Goal: Use online tool/utility: Utilize a website feature to perform a specific function

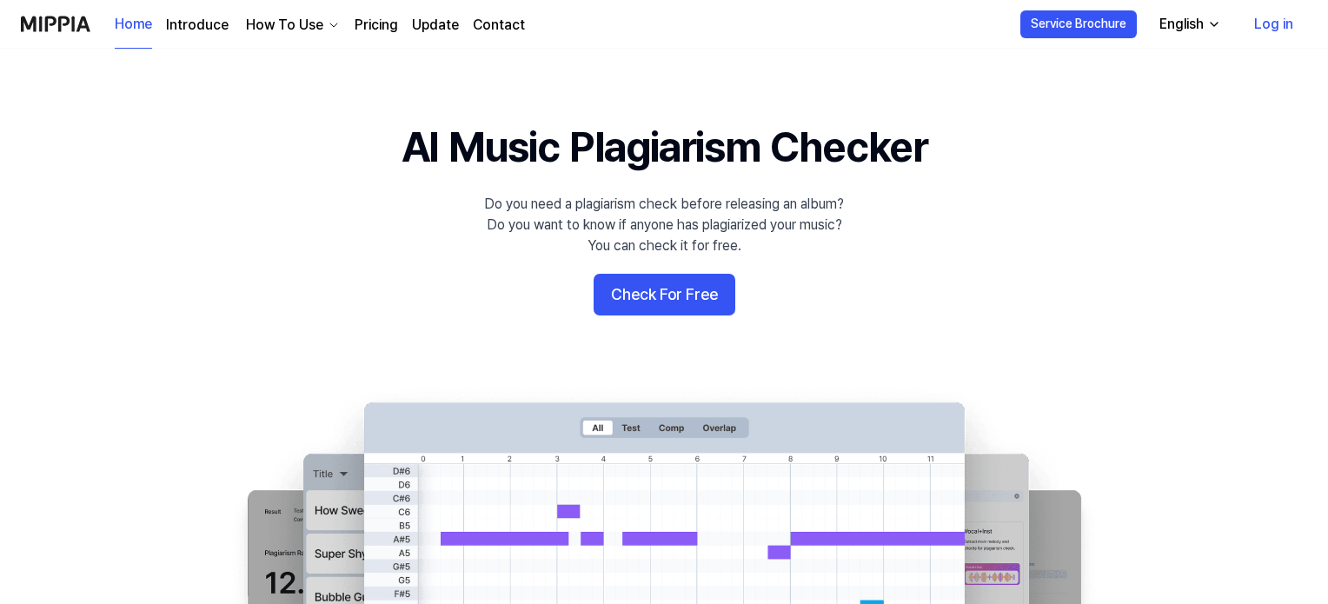
click at [657, 289] on button "Check For Free" at bounding box center [665, 295] width 142 height 42
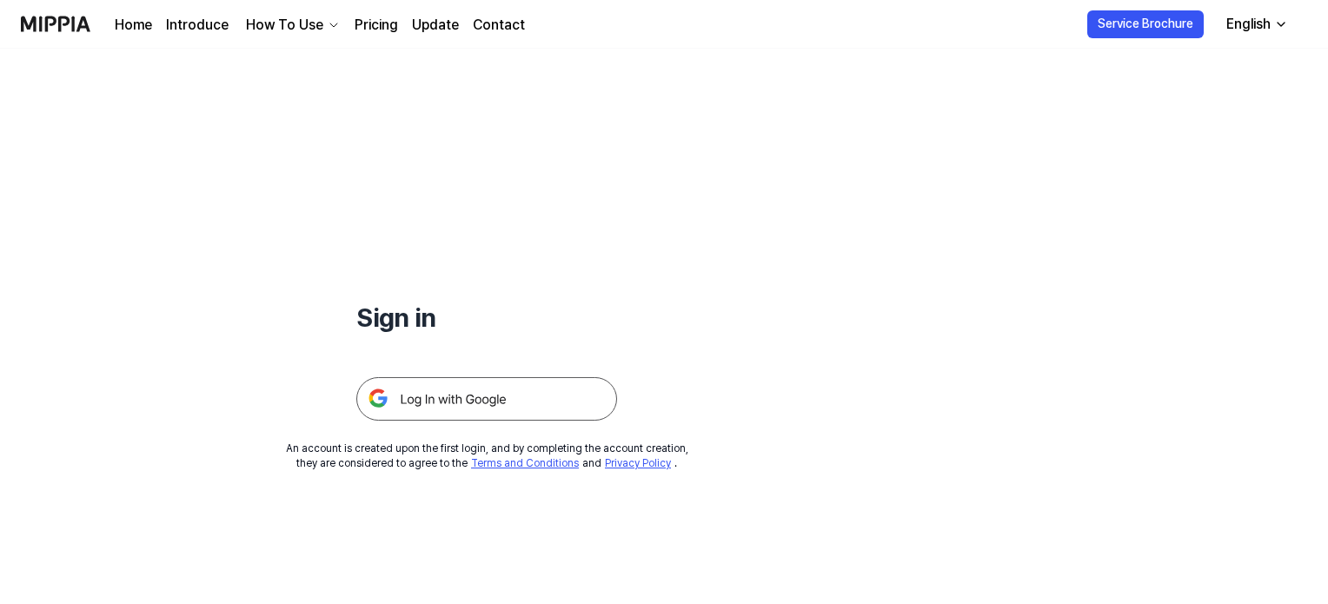
click at [515, 402] on img at bounding box center [486, 398] width 261 height 43
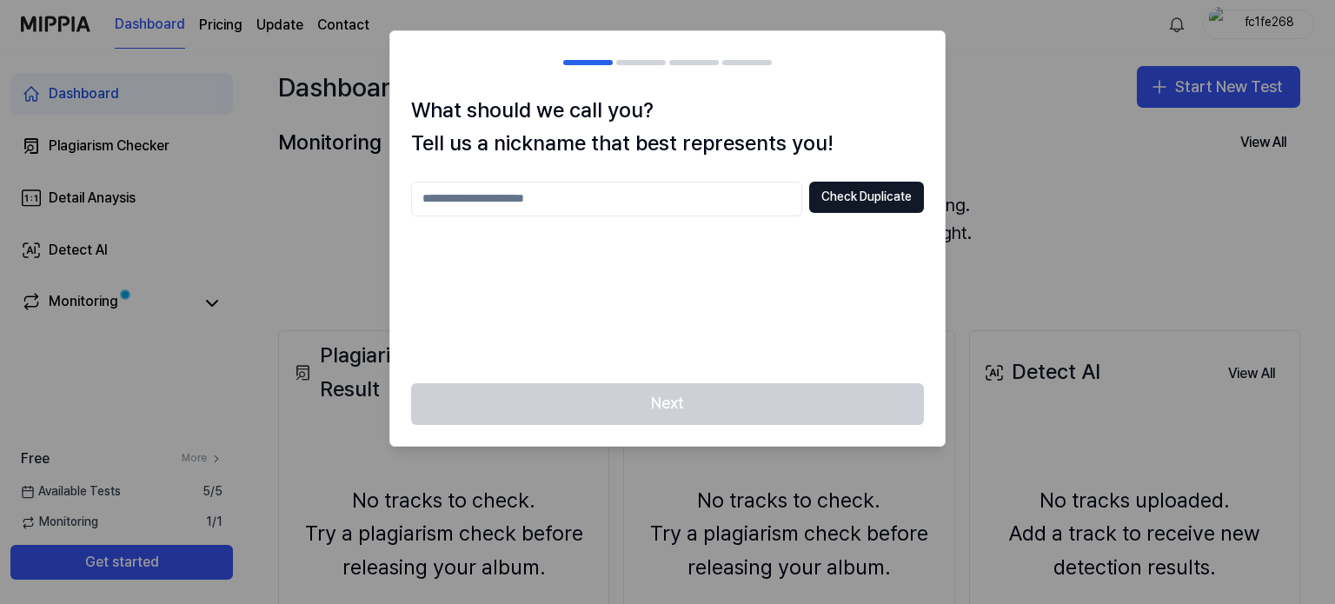
click at [688, 183] on input "text" at bounding box center [606, 199] width 391 height 35
type input "***"
drag, startPoint x: 762, startPoint y: 406, endPoint x: 876, endPoint y: 157, distance: 273.4
click at [876, 157] on div "What should we call you? Tell us a nickname that best represents you! *** Check…" at bounding box center [667, 238] width 556 height 416
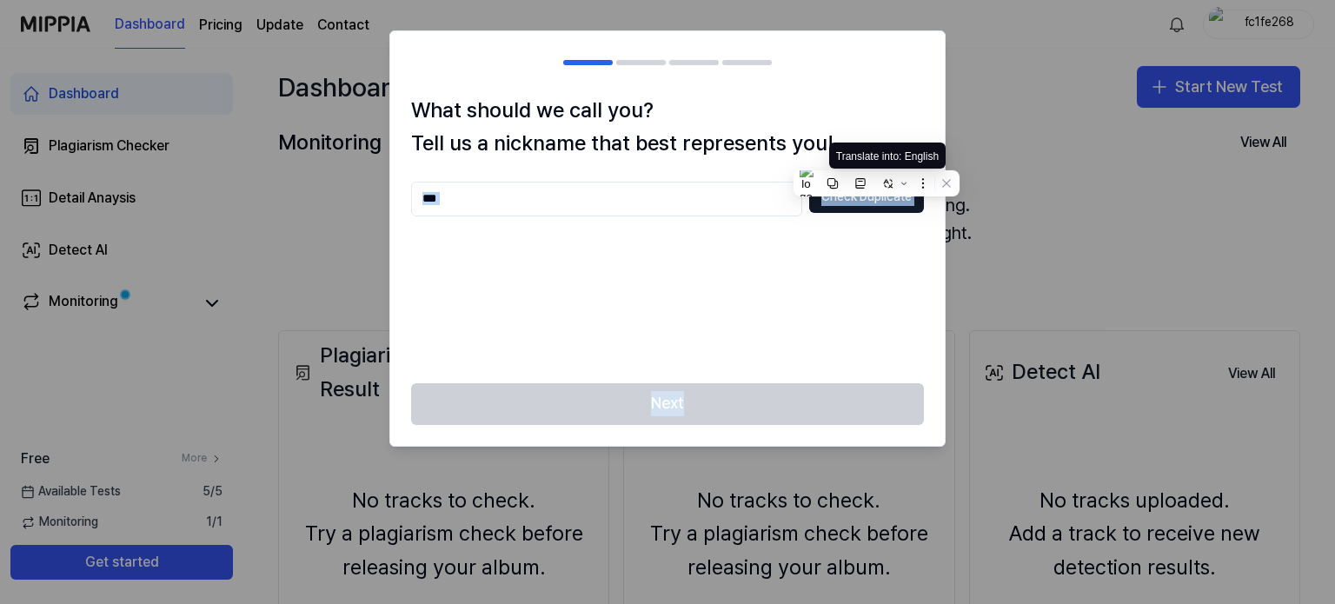
drag, startPoint x: 880, startPoint y: 186, endPoint x: 863, endPoint y: 244, distance: 60.5
click at [863, 244] on html "Dashboard Pricing Update Contact fc1fe268 Dashboard Plagiarism Checker Detail A…" at bounding box center [667, 302] width 1335 height 604
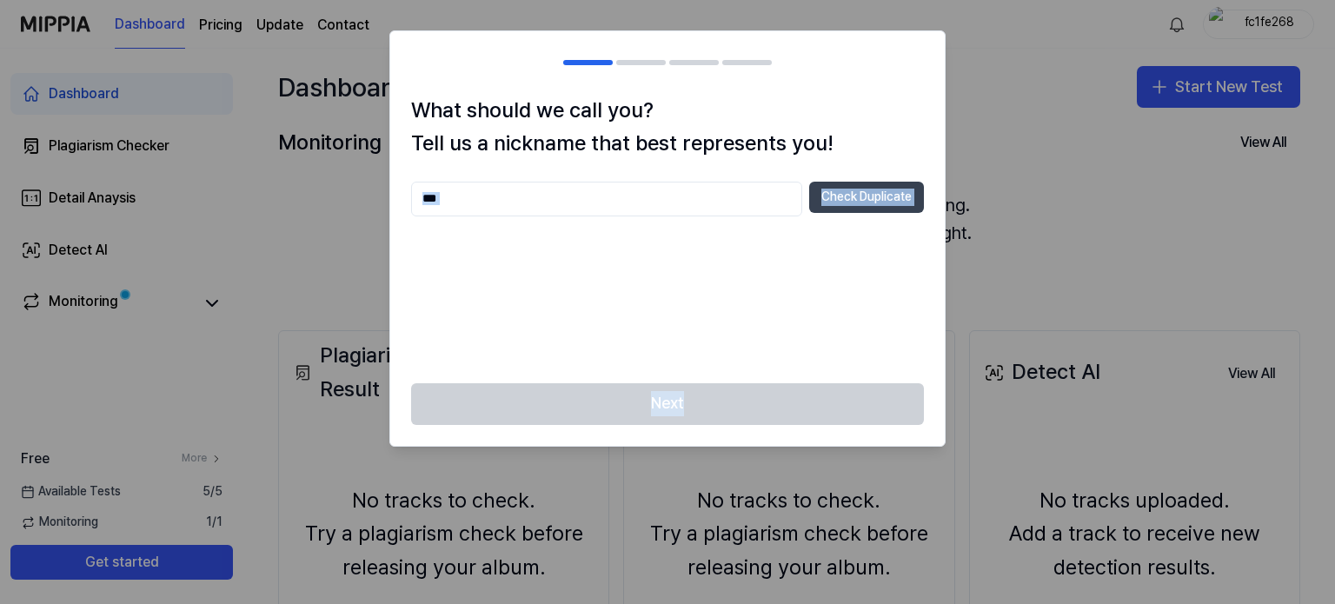
click at [873, 205] on button "Check Duplicate" at bounding box center [866, 197] width 115 height 31
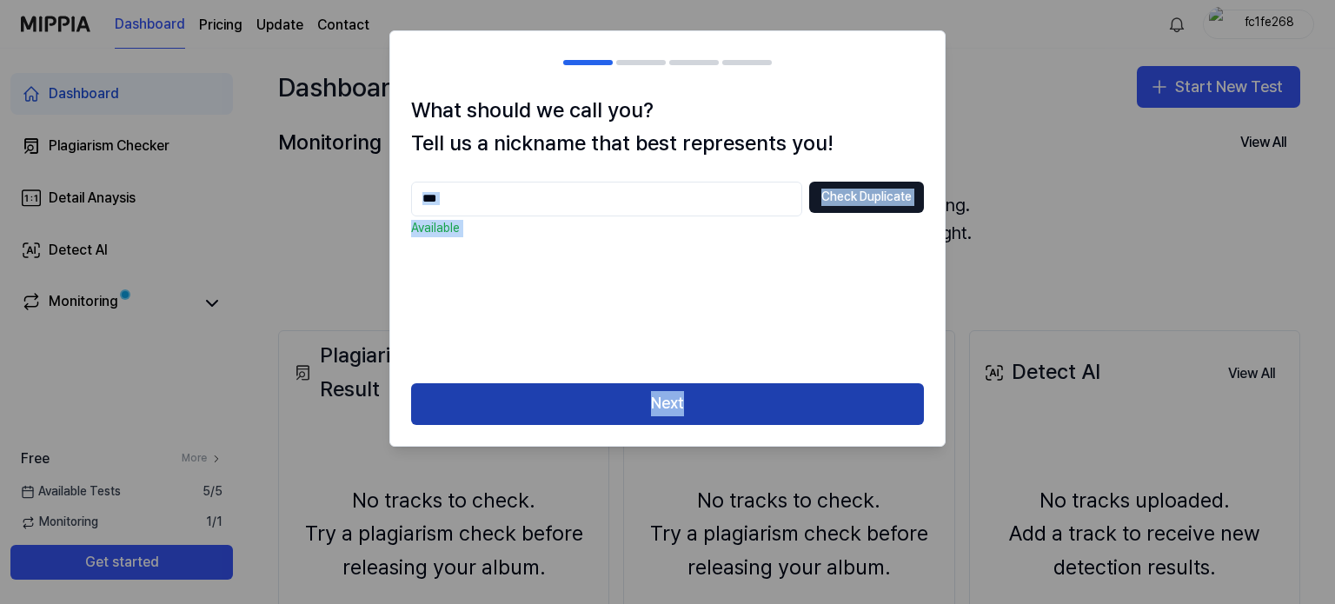
click at [820, 390] on button "Next" at bounding box center [667, 404] width 513 height 42
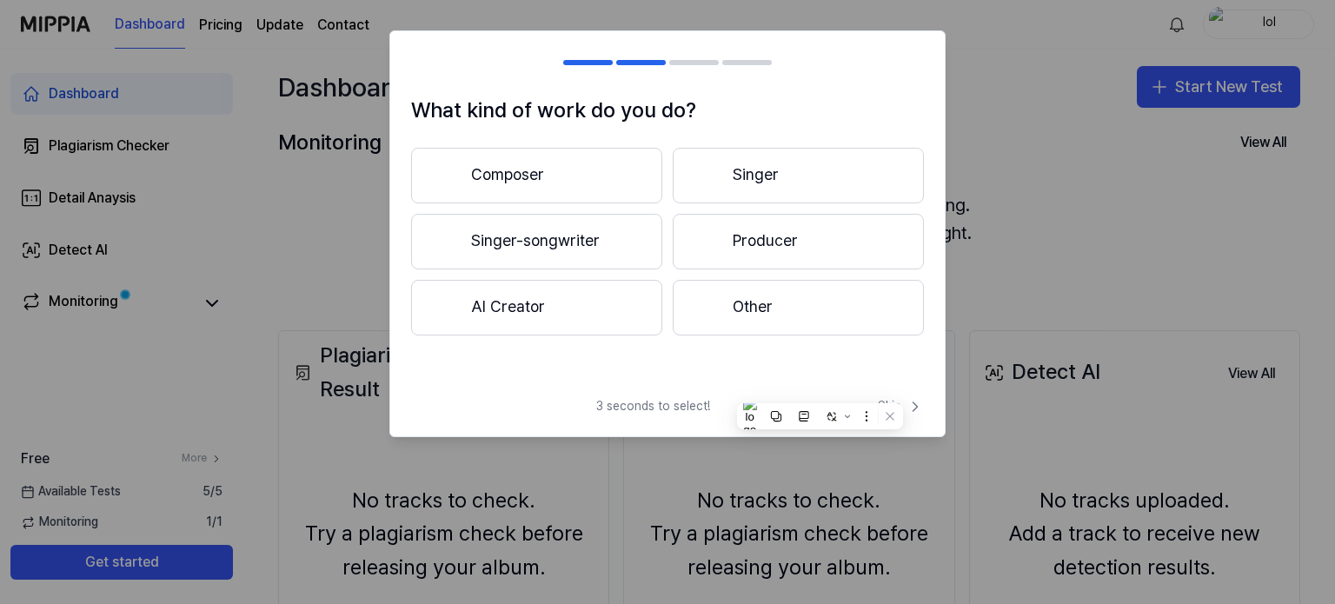
click at [768, 305] on button "Other" at bounding box center [798, 308] width 251 height 56
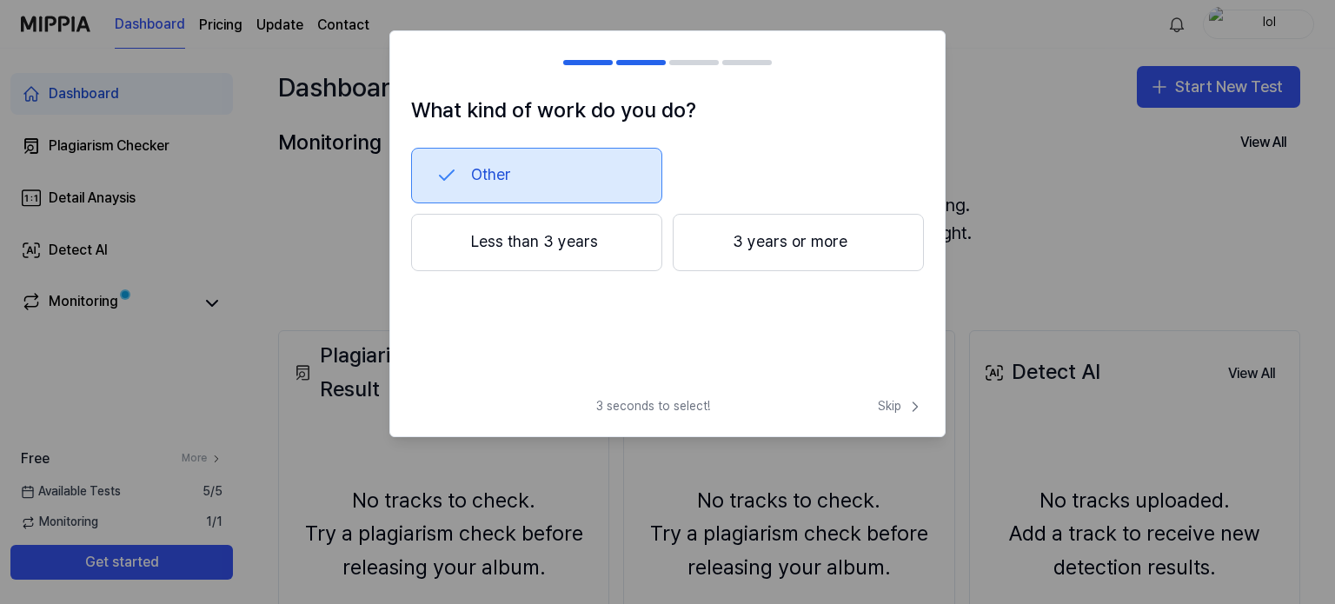
click at [570, 196] on button "Other" at bounding box center [536, 176] width 251 height 56
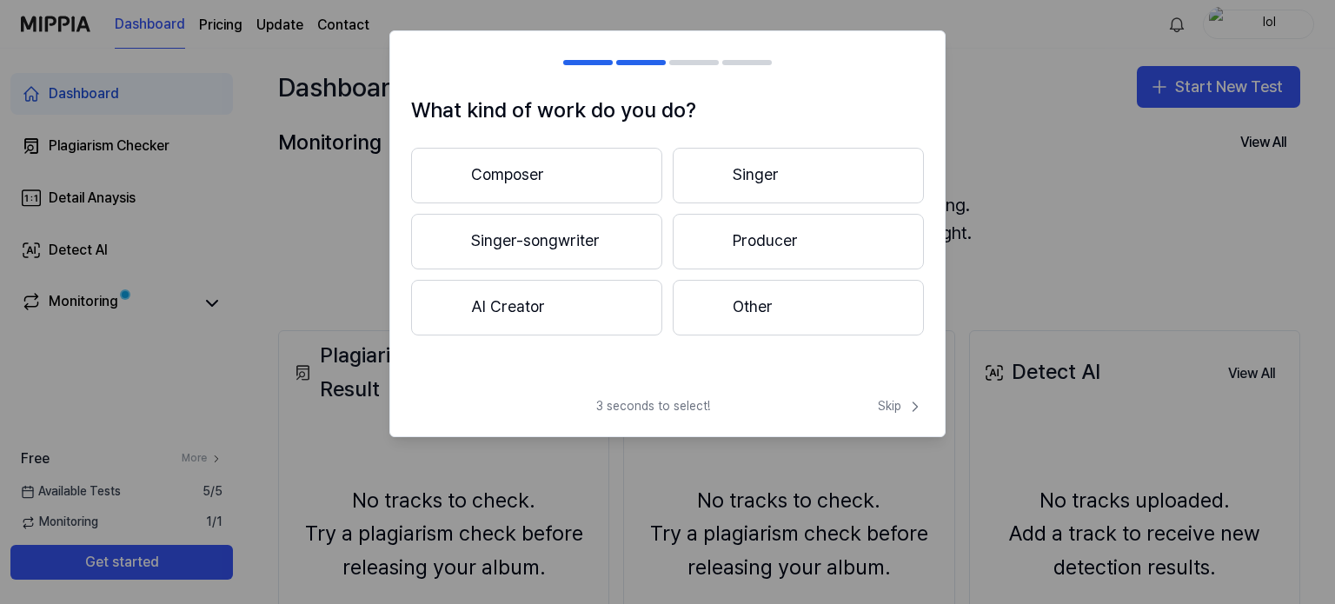
click at [707, 288] on button "Other" at bounding box center [798, 308] width 251 height 56
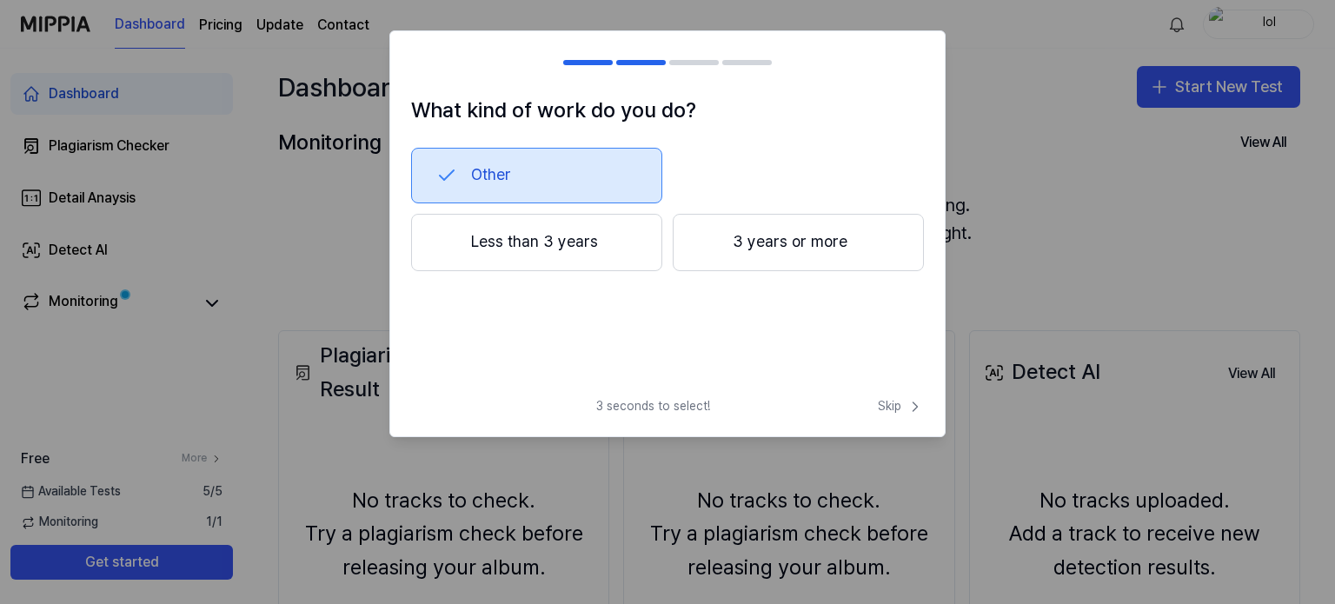
click at [550, 246] on button "Less than 3 years" at bounding box center [536, 242] width 251 height 57
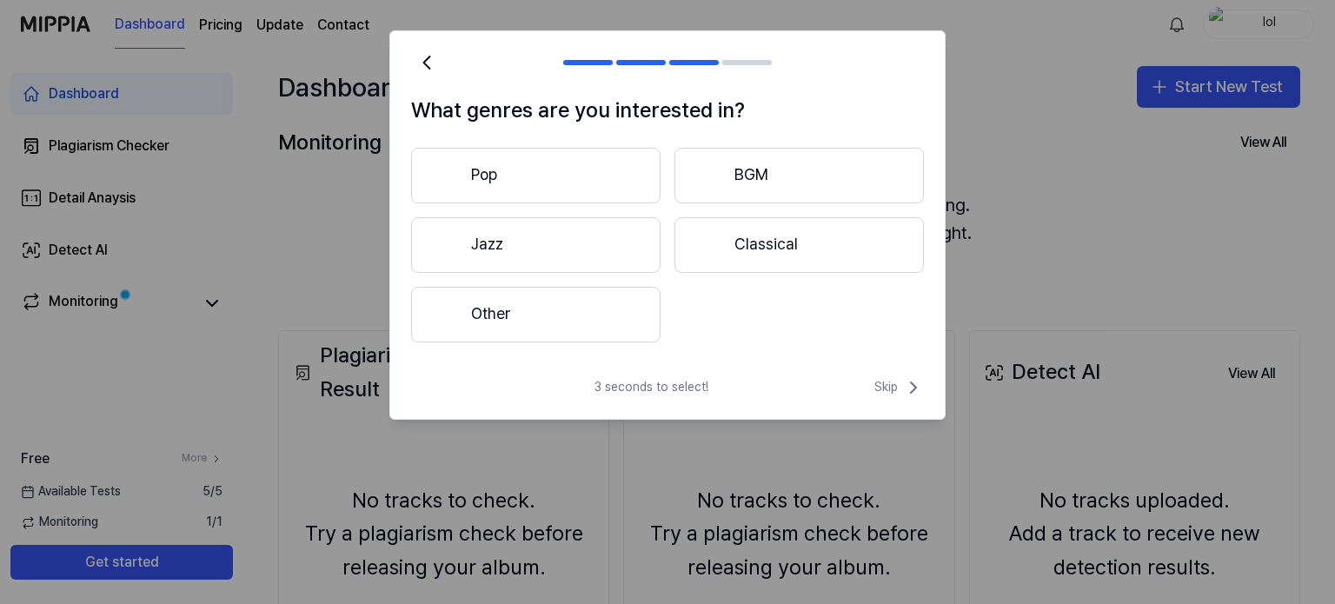
drag, startPoint x: 619, startPoint y: 177, endPoint x: 788, endPoint y: 183, distance: 168.7
click at [788, 183] on div "Pop BGM Jazz Classical Other" at bounding box center [667, 245] width 513 height 195
click at [788, 183] on button "BGM" at bounding box center [799, 176] width 249 height 56
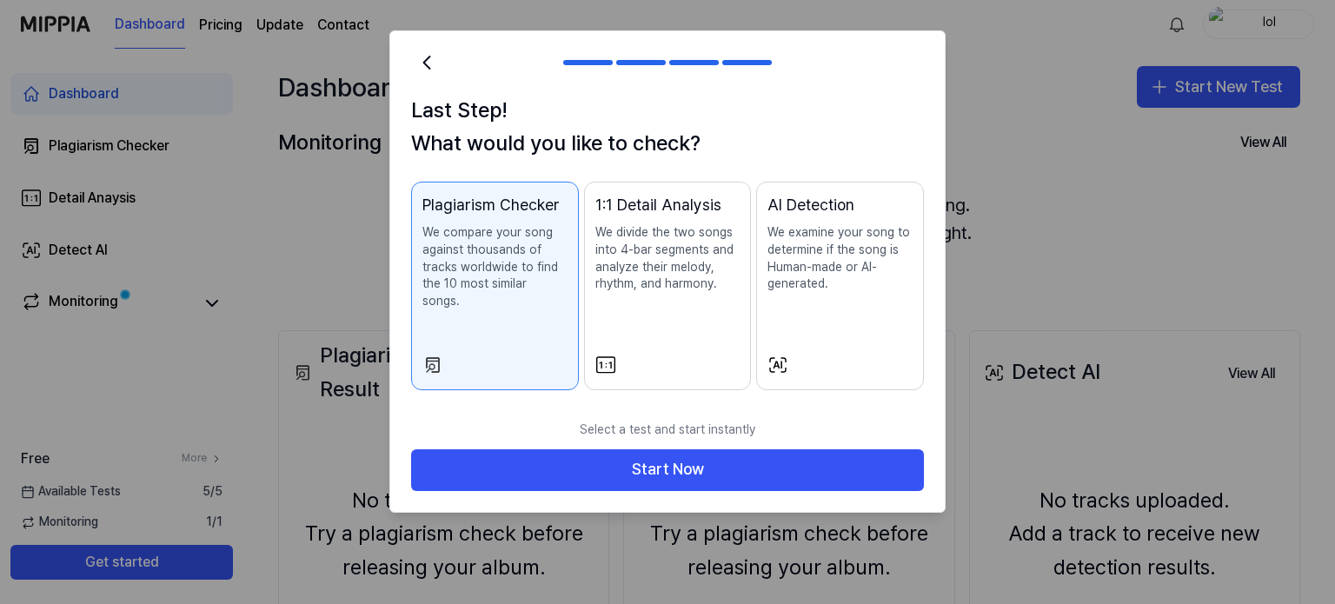
click at [788, 183] on button "AI Detection We examine your song to determine if the song is Human-made or AI-…" at bounding box center [840, 286] width 168 height 209
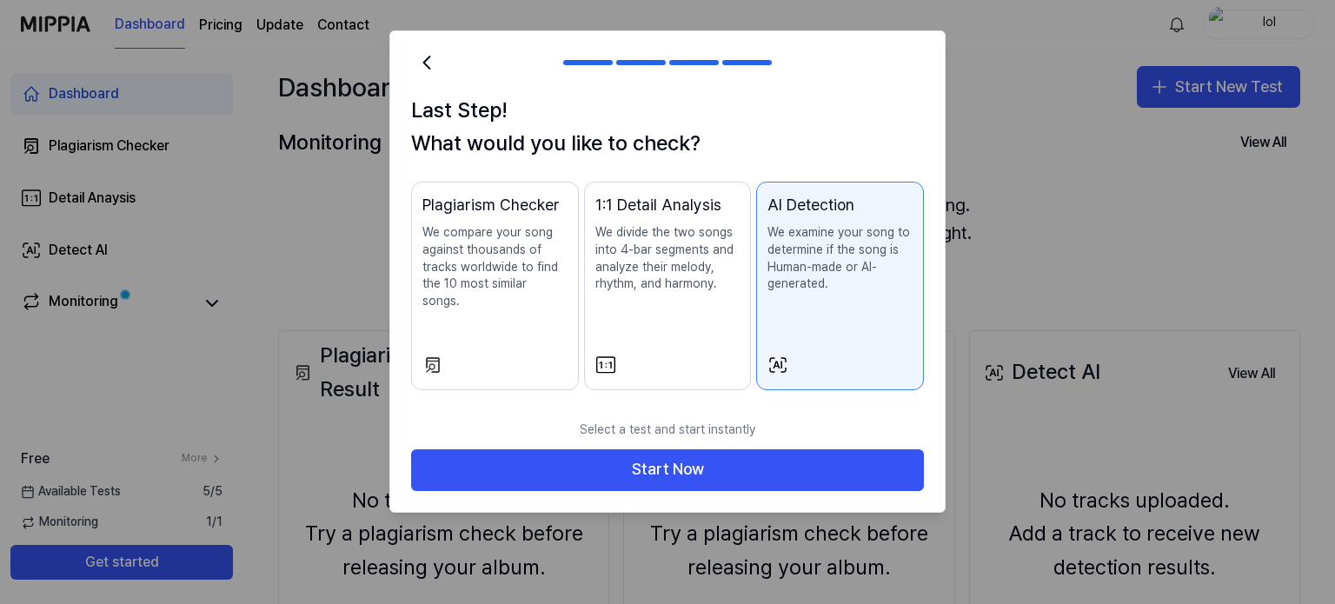
click at [540, 263] on p "We compare your song against thousands of tracks worldwide to find the 10 most …" at bounding box center [494, 266] width 145 height 85
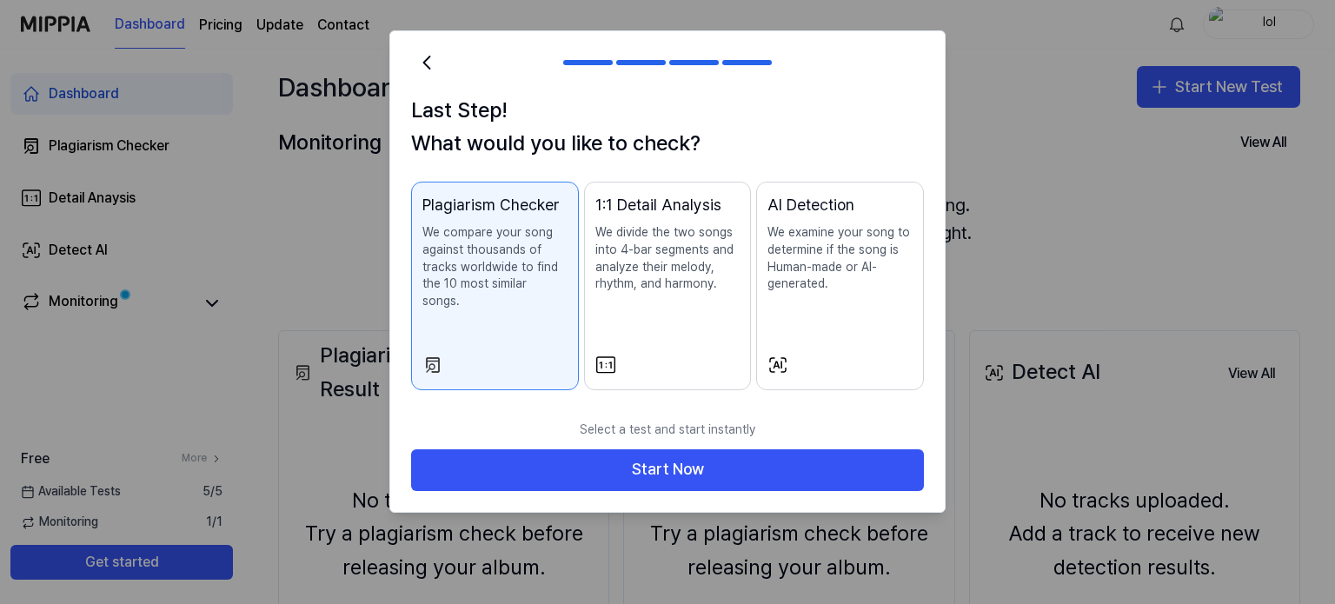
click at [812, 256] on p "We examine your song to determine if the song is Human-made or AI-generated." at bounding box center [840, 258] width 145 height 68
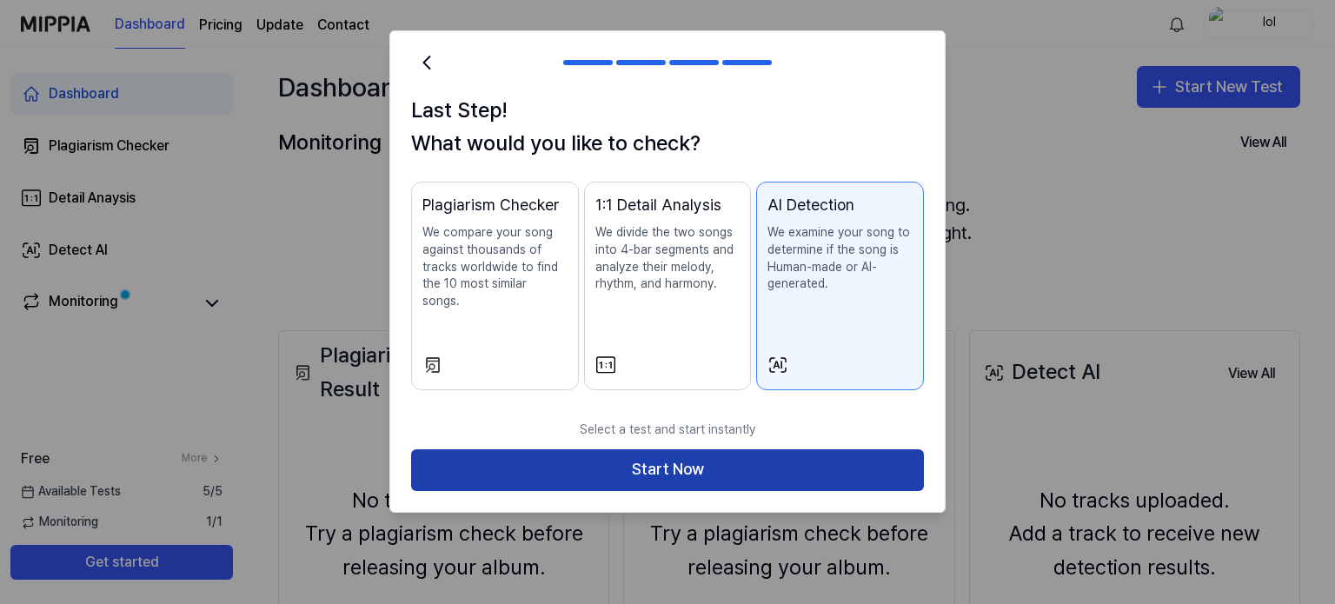
click at [708, 449] on button "Start Now" at bounding box center [667, 470] width 513 height 42
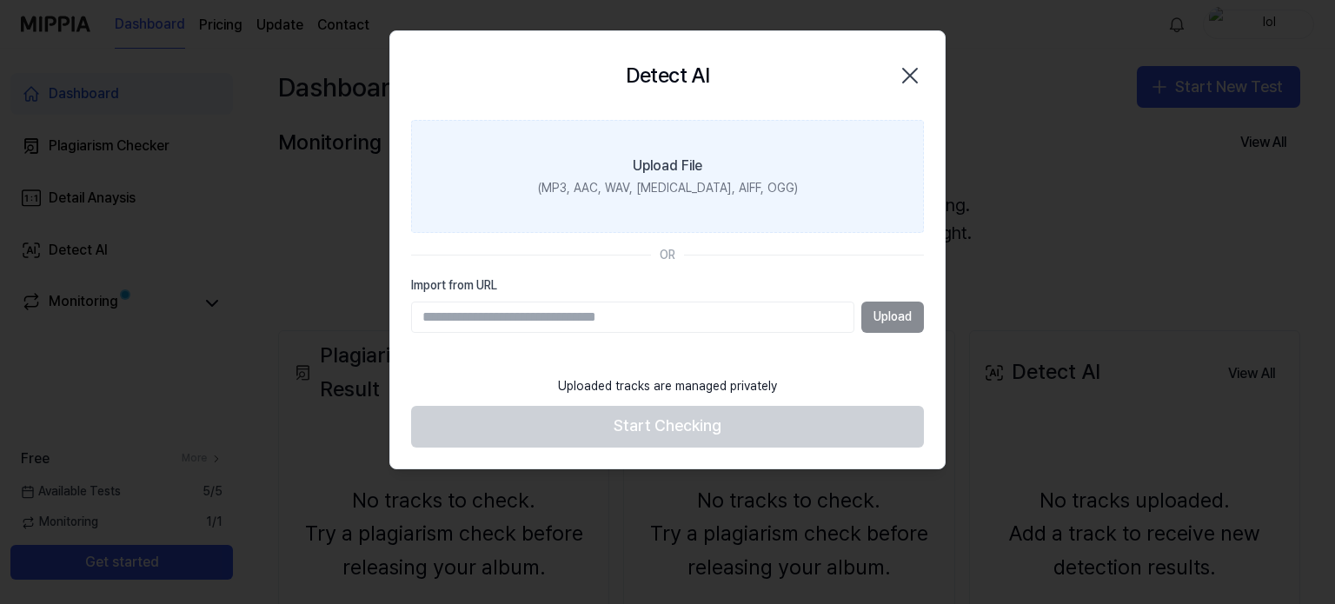
click at [732, 205] on label "Upload File (MP3, AAC, WAV, FLAC, AIFF, OGG)" at bounding box center [667, 176] width 513 height 113
click at [0, 0] on input "Upload File (MP3, AAC, WAV, FLAC, AIFF, OGG)" at bounding box center [0, 0] width 0 height 0
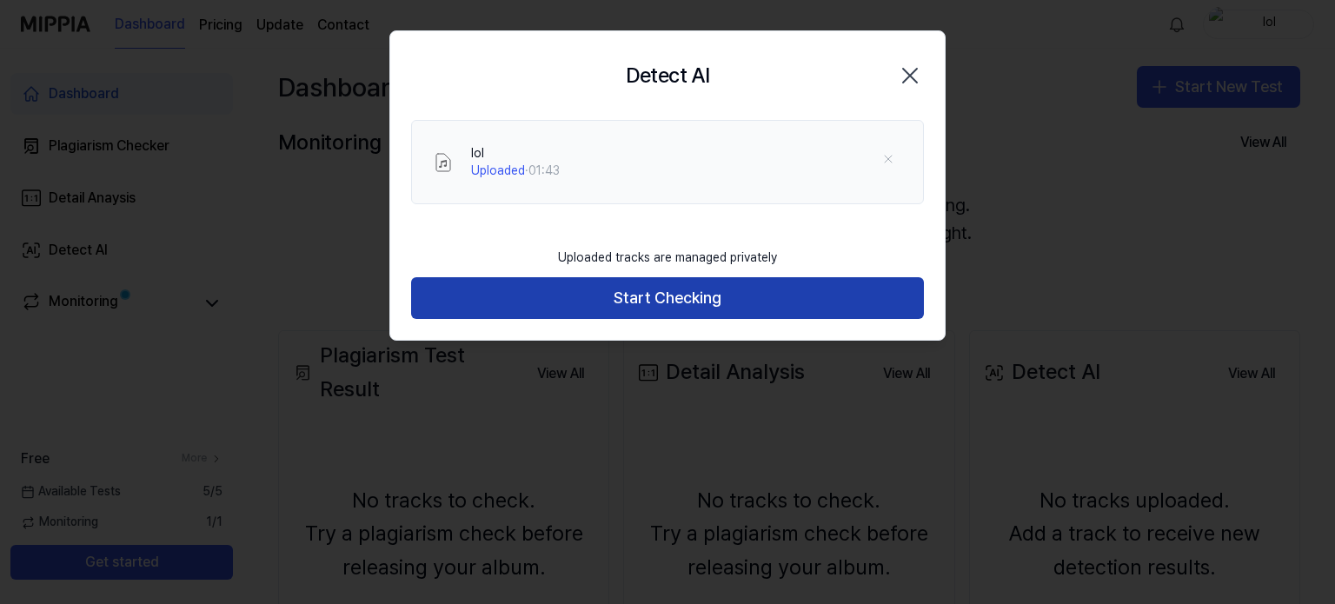
click at [794, 291] on button "Start Checking" at bounding box center [667, 298] width 513 height 42
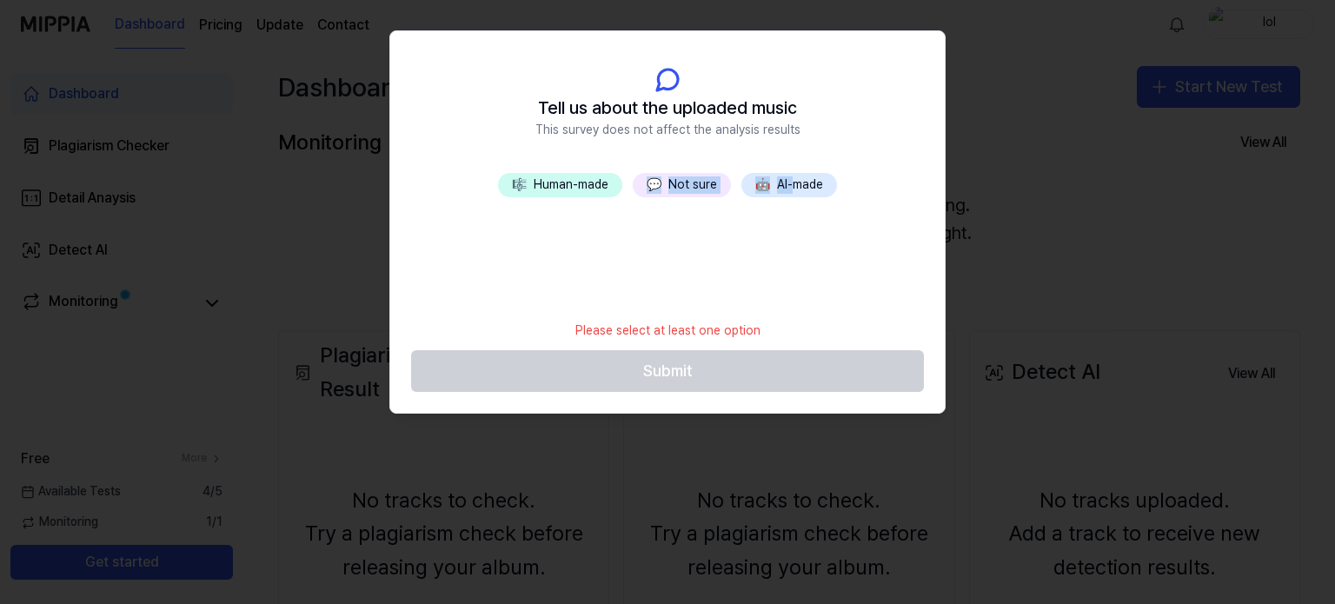
drag, startPoint x: 794, startPoint y: 291, endPoint x: 632, endPoint y: 235, distance: 171.3
click at [632, 235] on div "🎼 Human-made 💬 Not sure 🤖 AI-made" at bounding box center [667, 242] width 555 height 139
click at [577, 254] on div "🎼 Human-made 💬 Not sure 🤖 AI-made" at bounding box center [667, 242] width 555 height 139
click at [584, 176] on button "🎼 Human-made" at bounding box center [560, 185] width 124 height 24
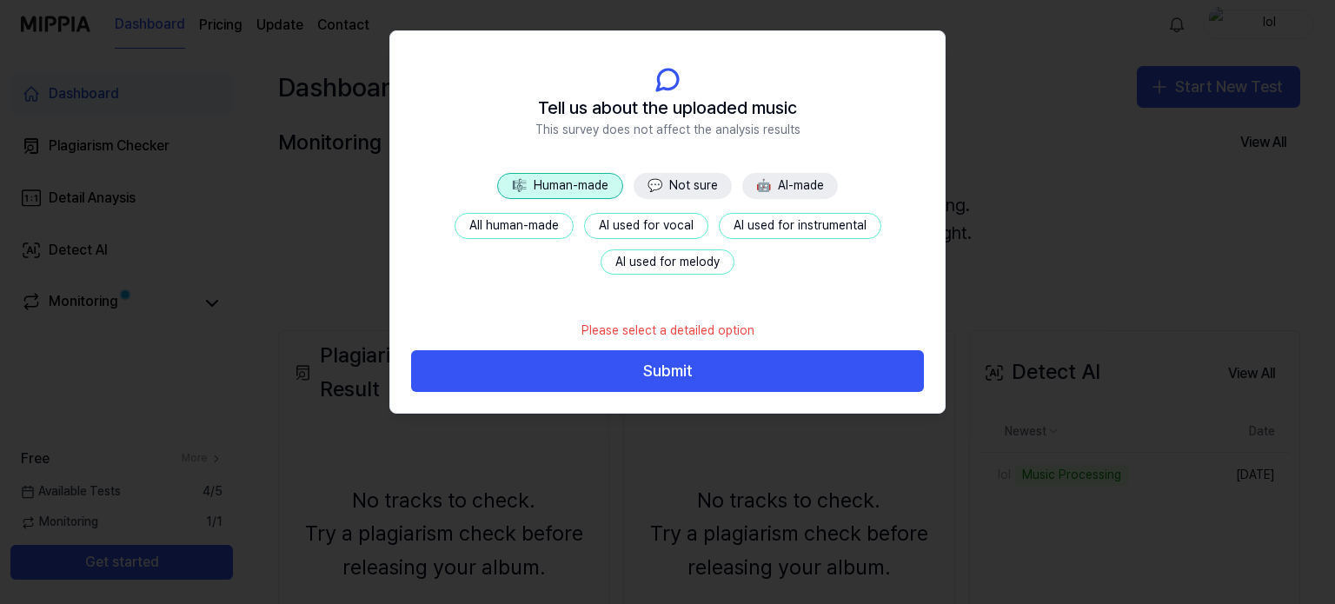
click at [785, 217] on button "AI used for instrumental" at bounding box center [800, 226] width 163 height 26
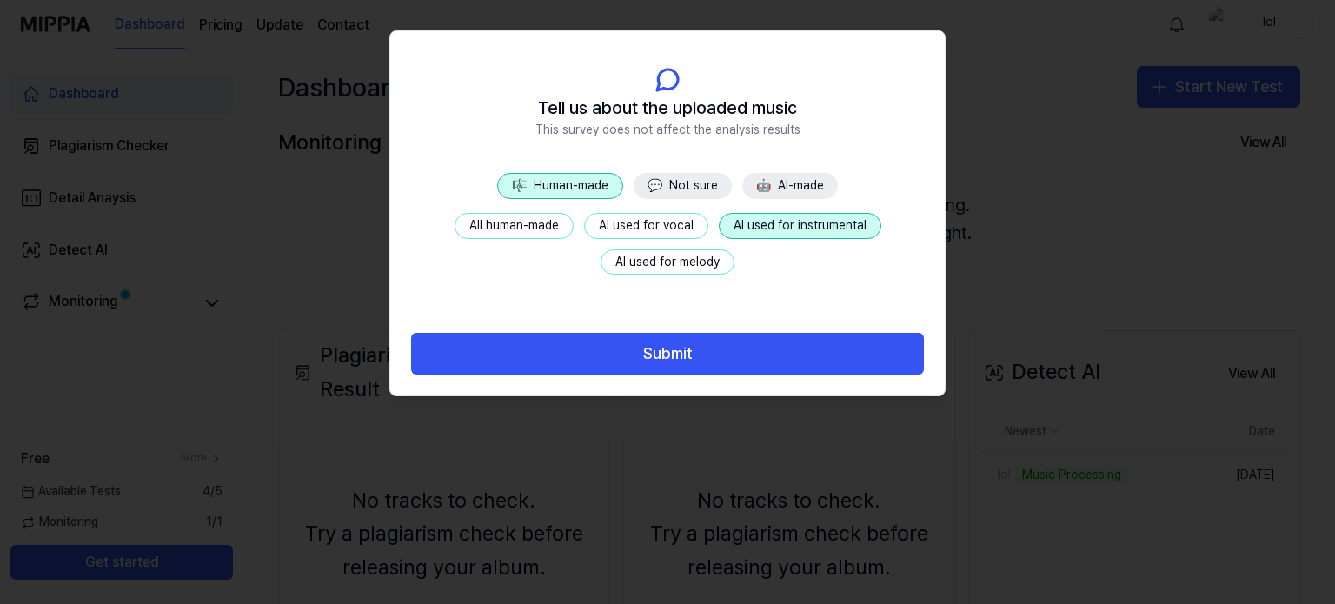
click at [702, 259] on button "AI used for melody" at bounding box center [668, 262] width 134 height 26
click at [782, 238] on div "All human-made AI used for vocal AI used for instrumental AI used for melody" at bounding box center [667, 244] width 513 height 62
click at [789, 232] on button "AI used for instrumental" at bounding box center [800, 226] width 163 height 26
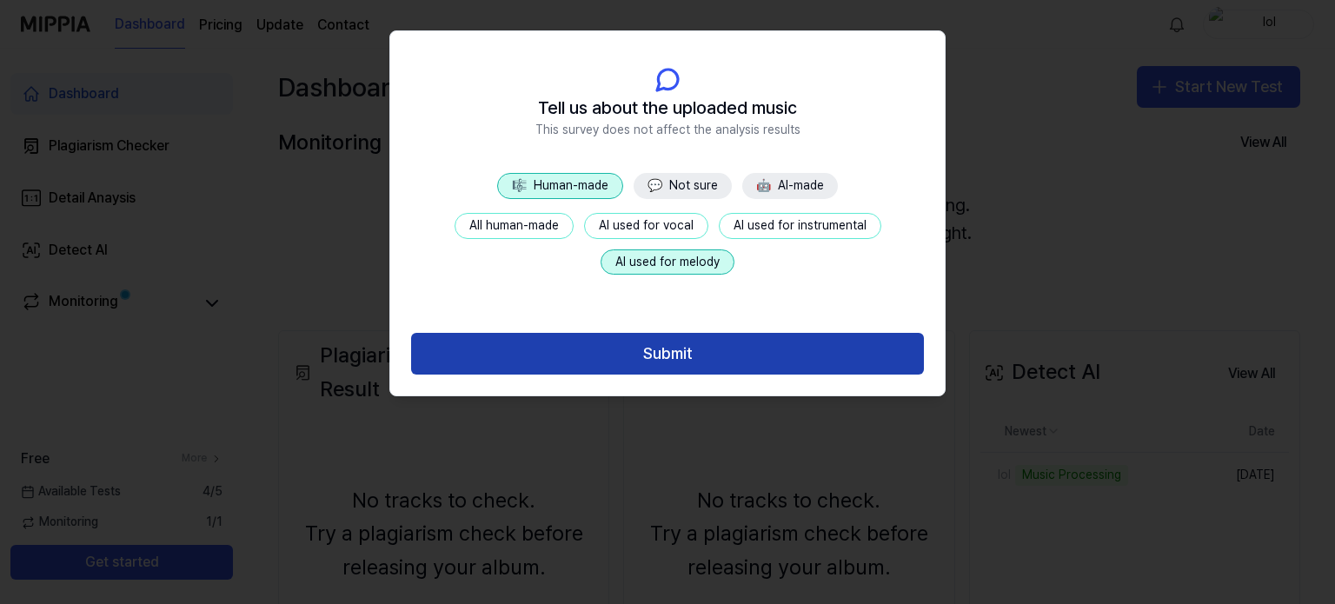
click at [803, 343] on button "Submit" at bounding box center [667, 354] width 513 height 42
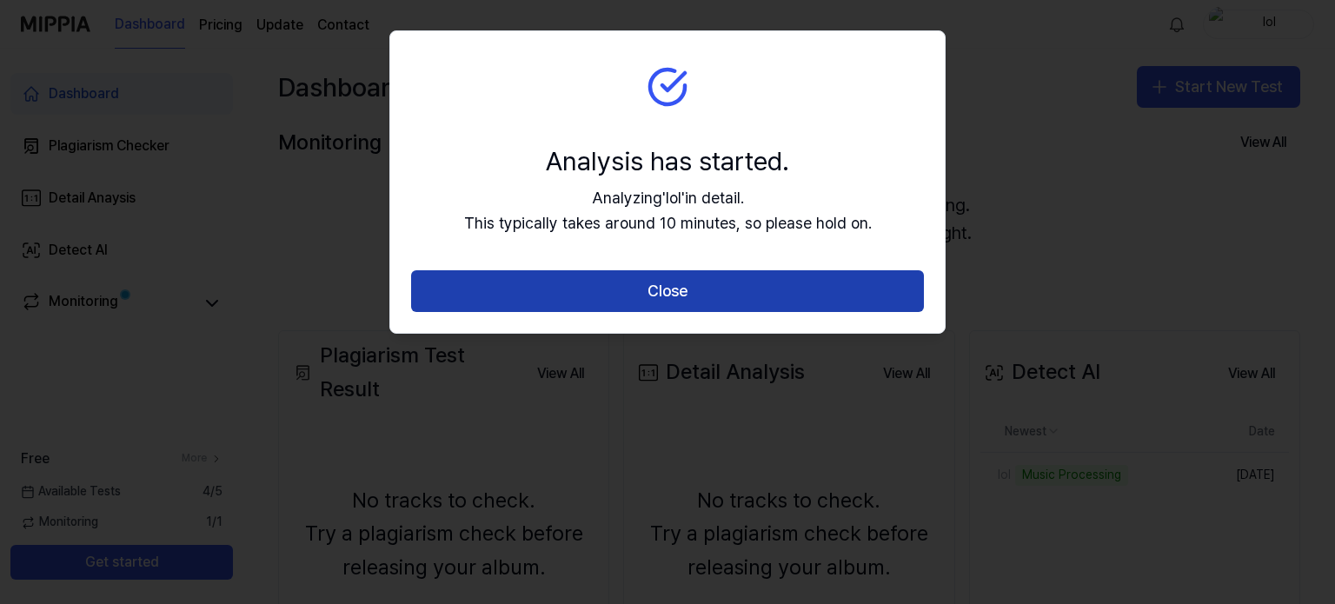
click at [732, 298] on button "Close" at bounding box center [667, 291] width 513 height 42
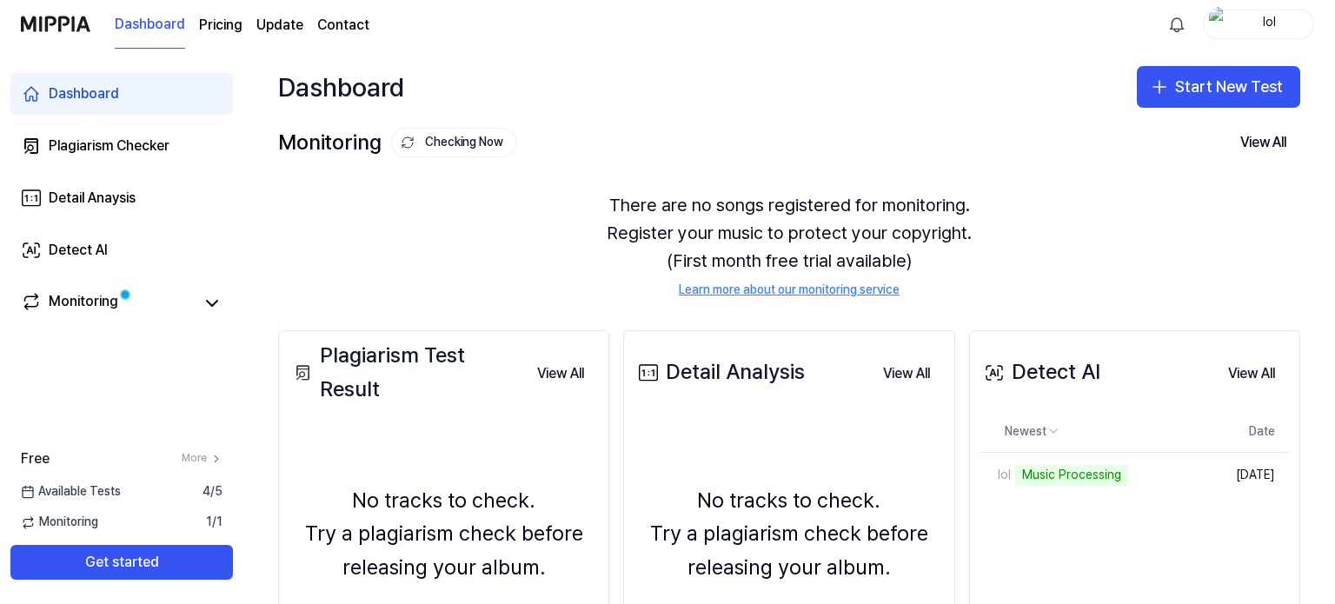
scroll to position [21, 0]
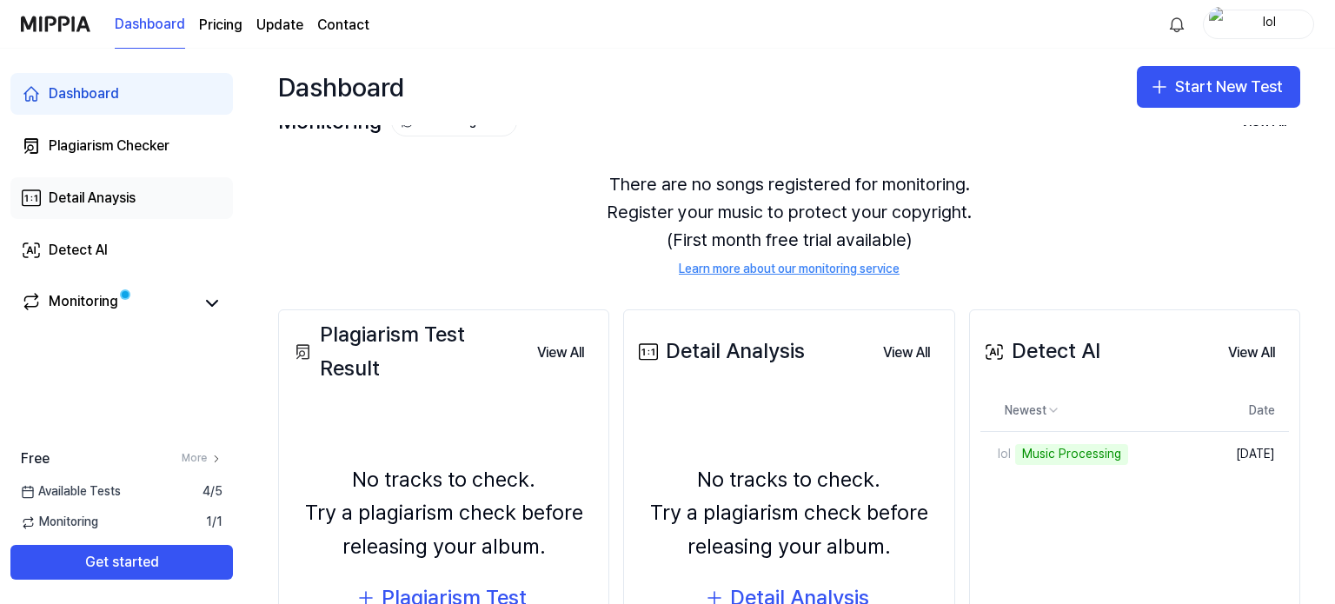
click at [163, 183] on link "Detail Anaysis" at bounding box center [121, 198] width 223 height 42
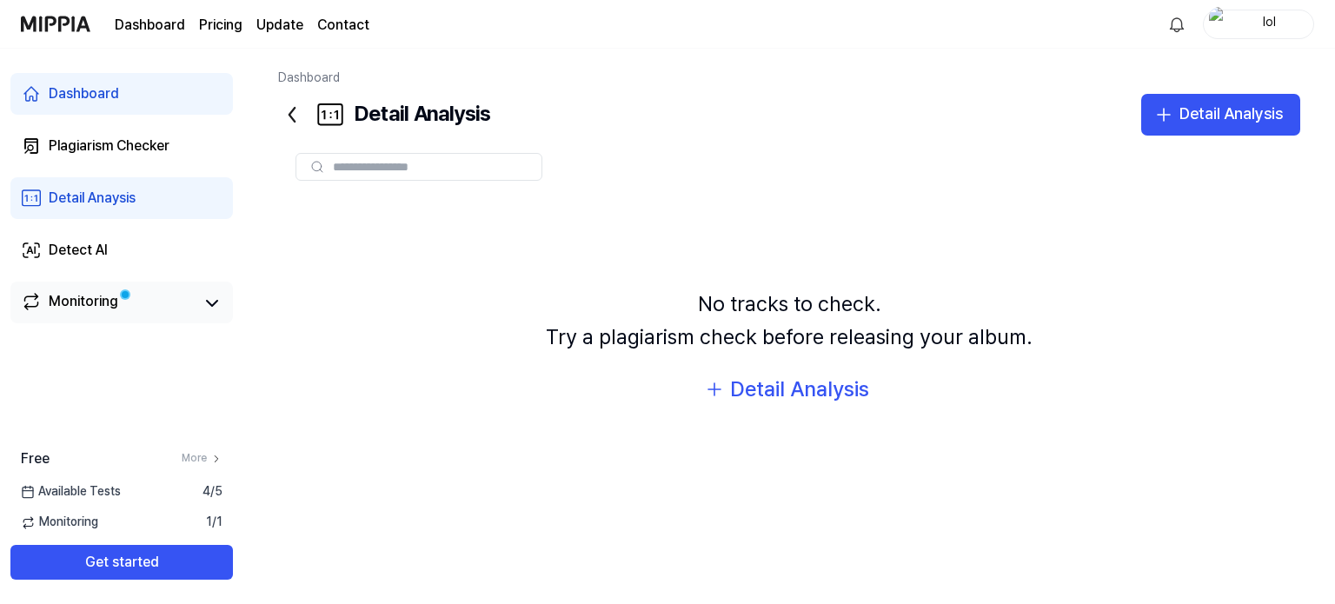
click at [127, 289] on span at bounding box center [125, 294] width 10 height 10
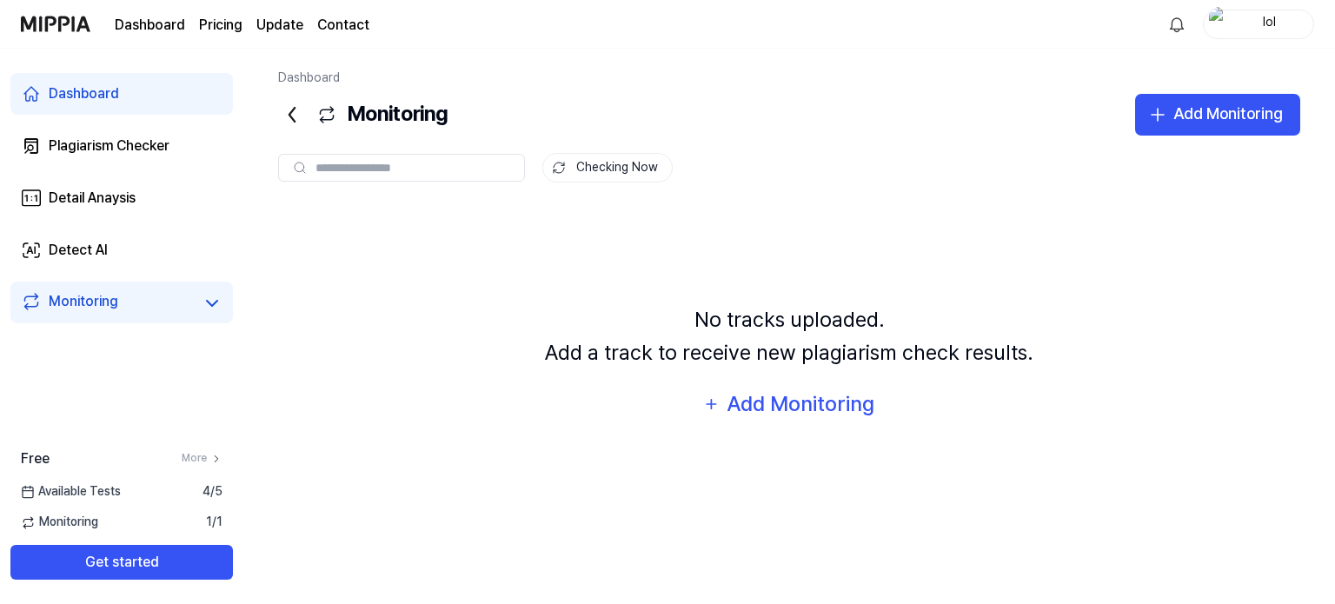
click at [154, 303] on link "Monitoring" at bounding box center [108, 303] width 174 height 24
click at [211, 295] on icon at bounding box center [212, 303] width 21 height 21
click at [146, 195] on link "Detail Anaysis" at bounding box center [121, 198] width 223 height 42
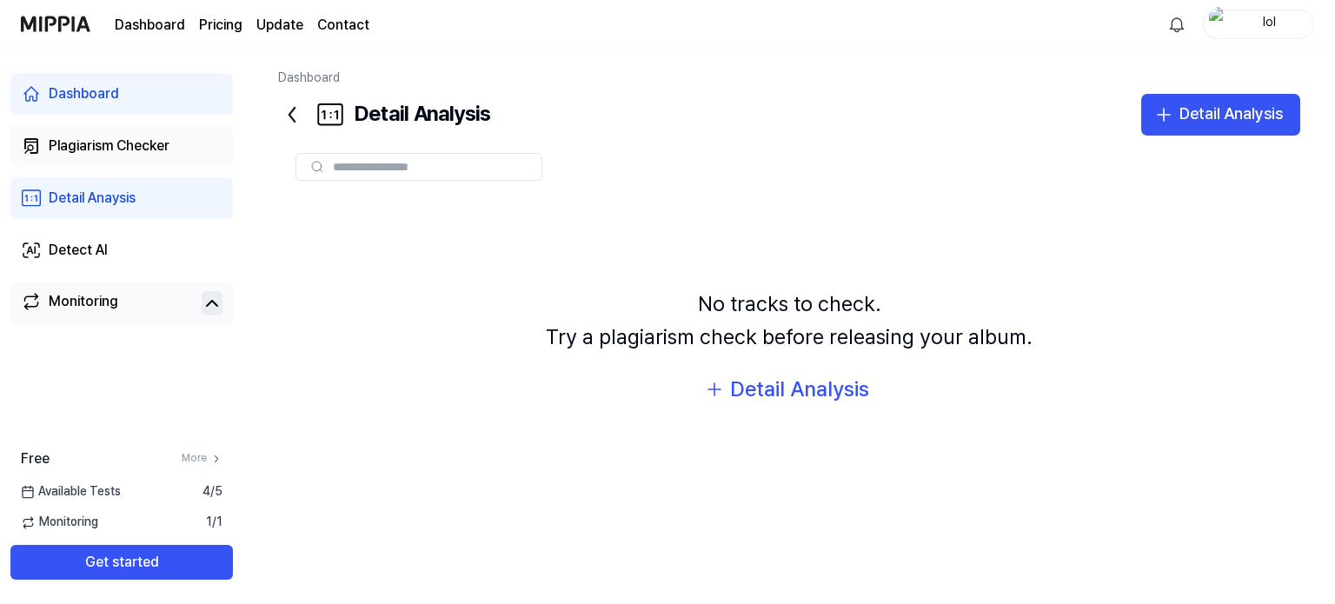
click at [163, 152] on div "Plagiarism Checker" at bounding box center [109, 146] width 121 height 21
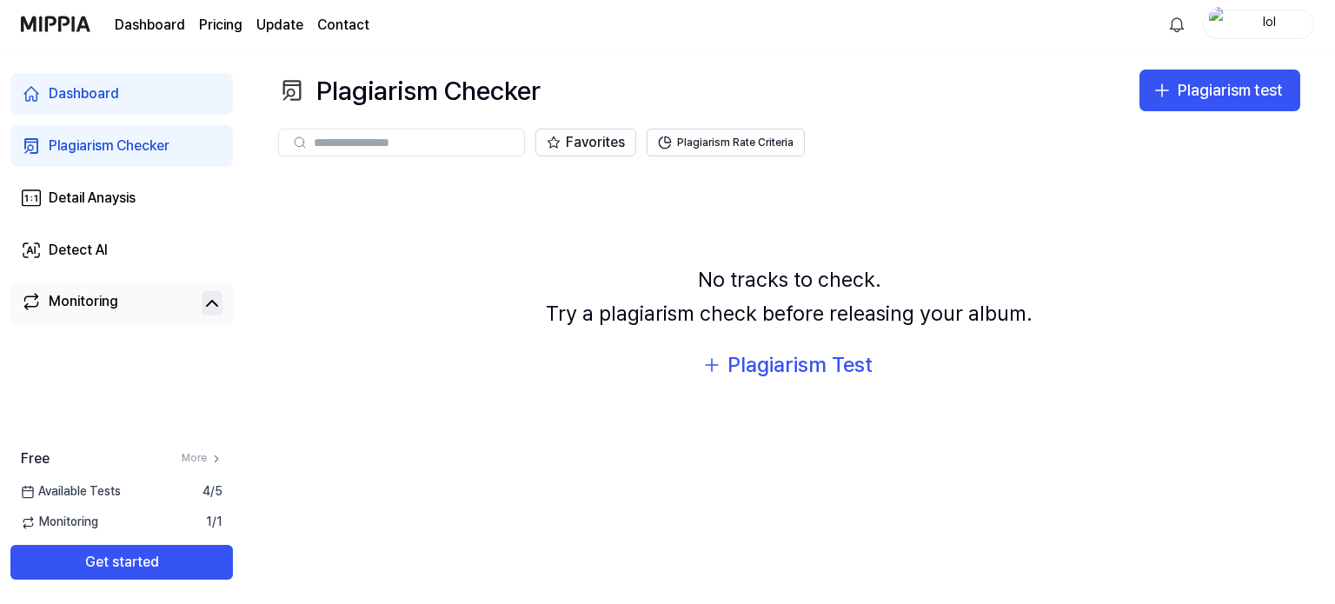
click at [163, 152] on div "Plagiarism Checker" at bounding box center [109, 146] width 121 height 21
click at [157, 220] on div "Dashboard Plagiarism Checker Detail Anaysis Detect AI Monitoring" at bounding box center [121, 199] width 243 height 301
click at [160, 234] on link "Detect AI" at bounding box center [121, 250] width 223 height 42
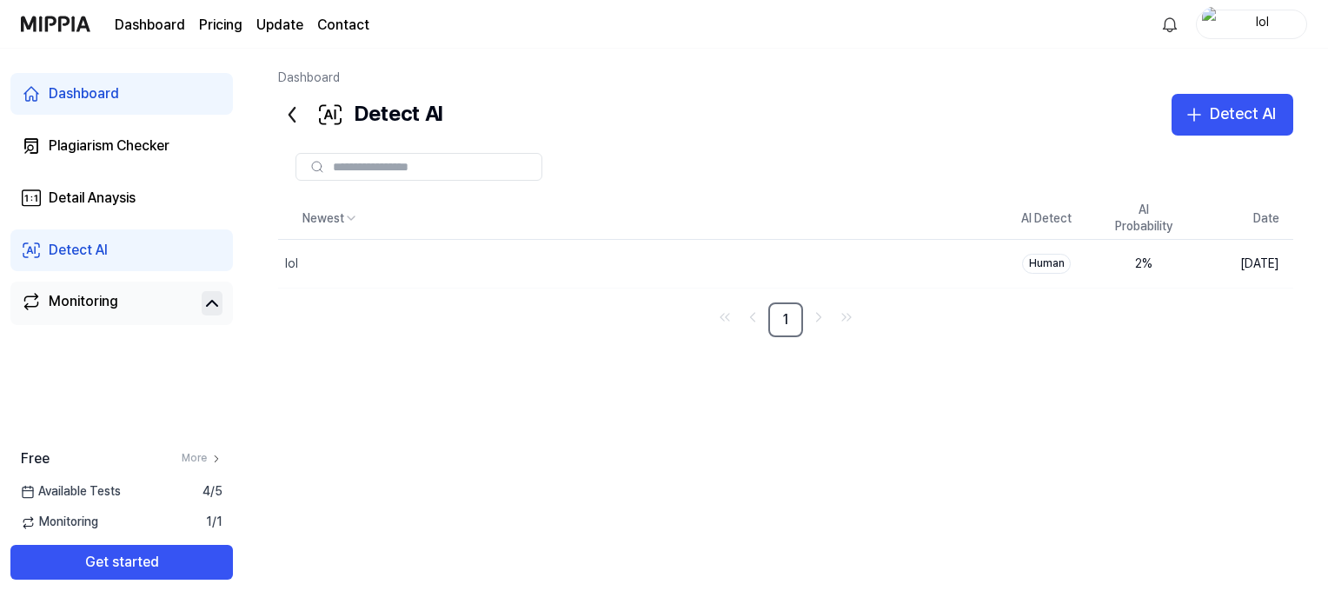
click at [171, 219] on div "Dashboard Plagiarism Checker Detail Anaysis Detect AI Monitoring" at bounding box center [121, 199] width 243 height 301
click at [173, 181] on link "Detail Anaysis" at bounding box center [121, 198] width 223 height 42
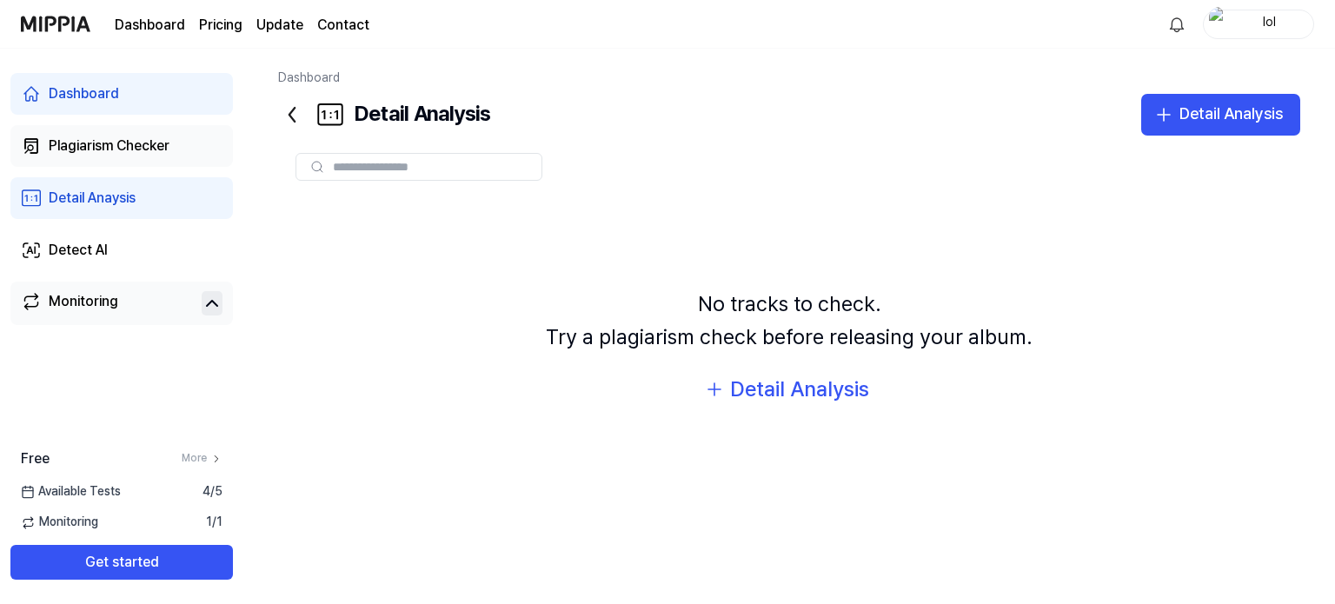
click at [158, 150] on div "Plagiarism Checker" at bounding box center [109, 146] width 121 height 21
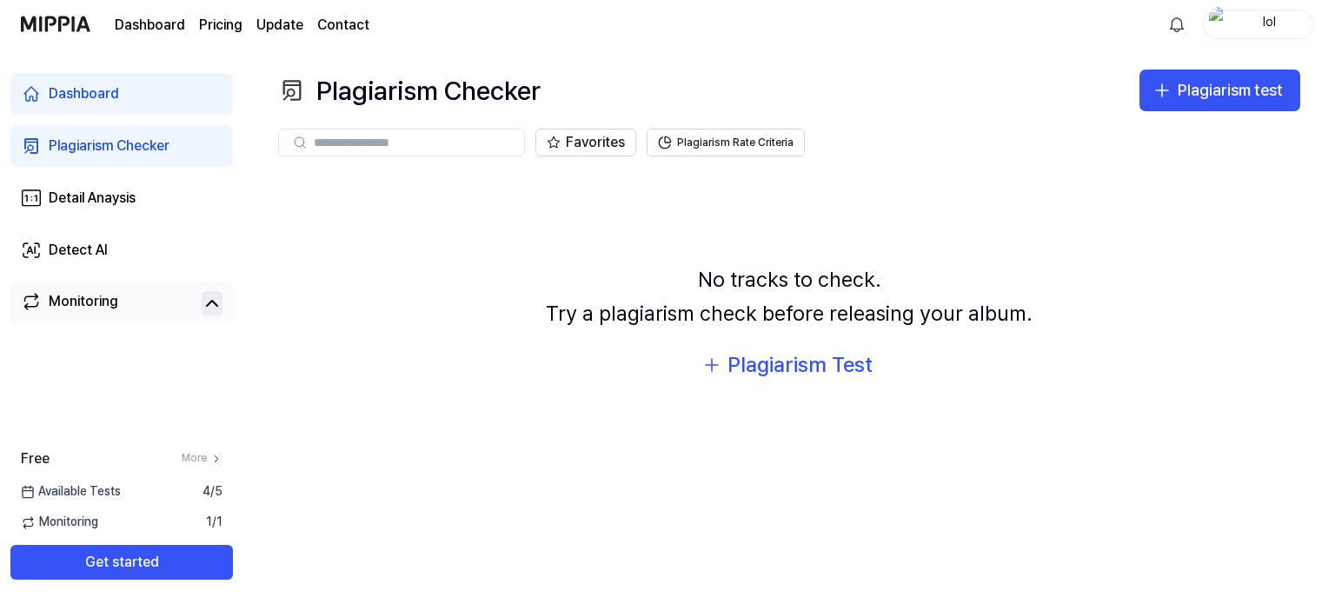
click at [144, 79] on link "Dashboard" at bounding box center [121, 94] width 223 height 42
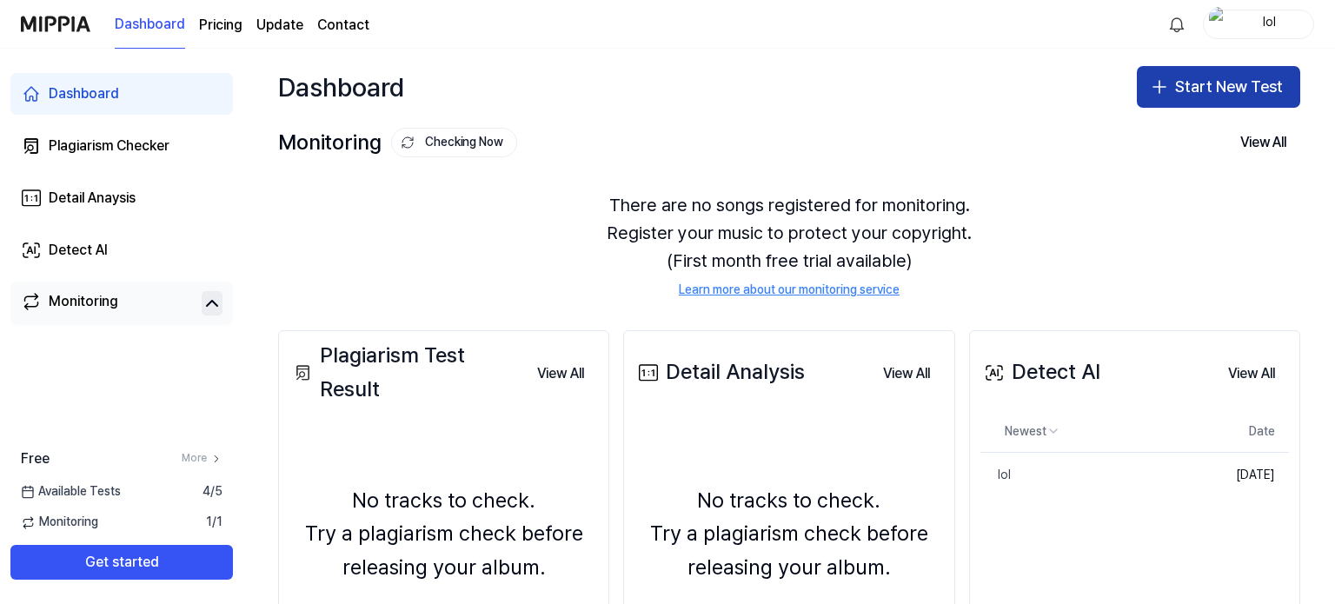
click at [1231, 87] on button "Start New Test" at bounding box center [1218, 87] width 163 height 42
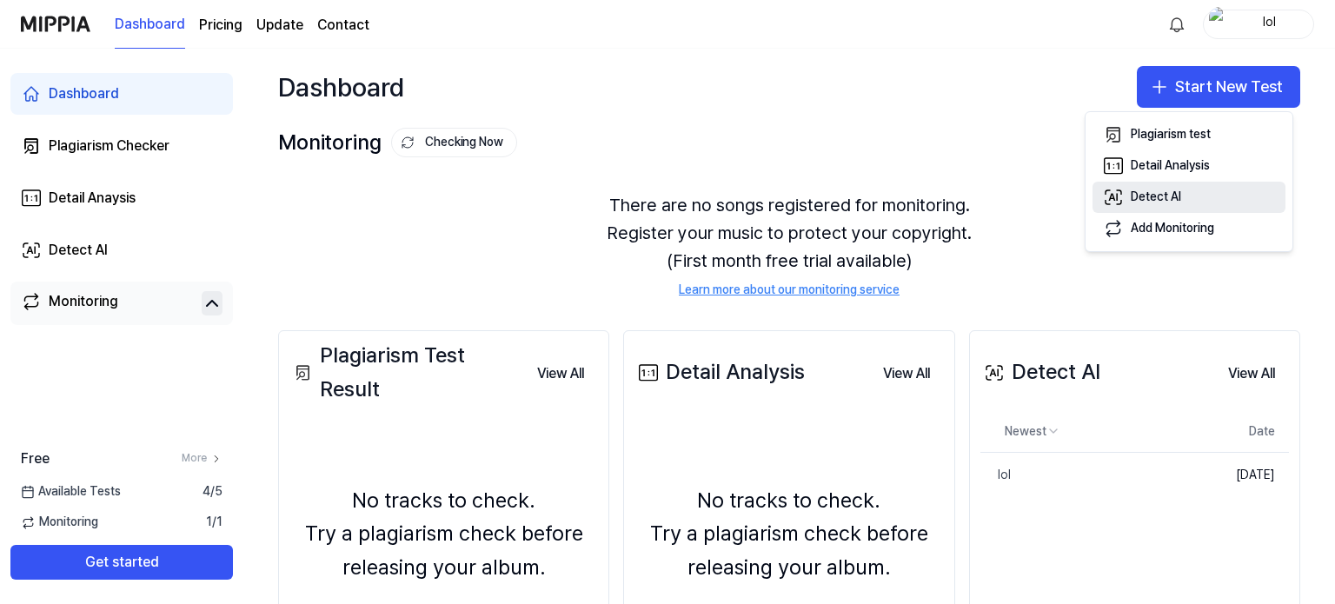
click at [1192, 202] on button "Detect AI" at bounding box center [1189, 197] width 193 height 31
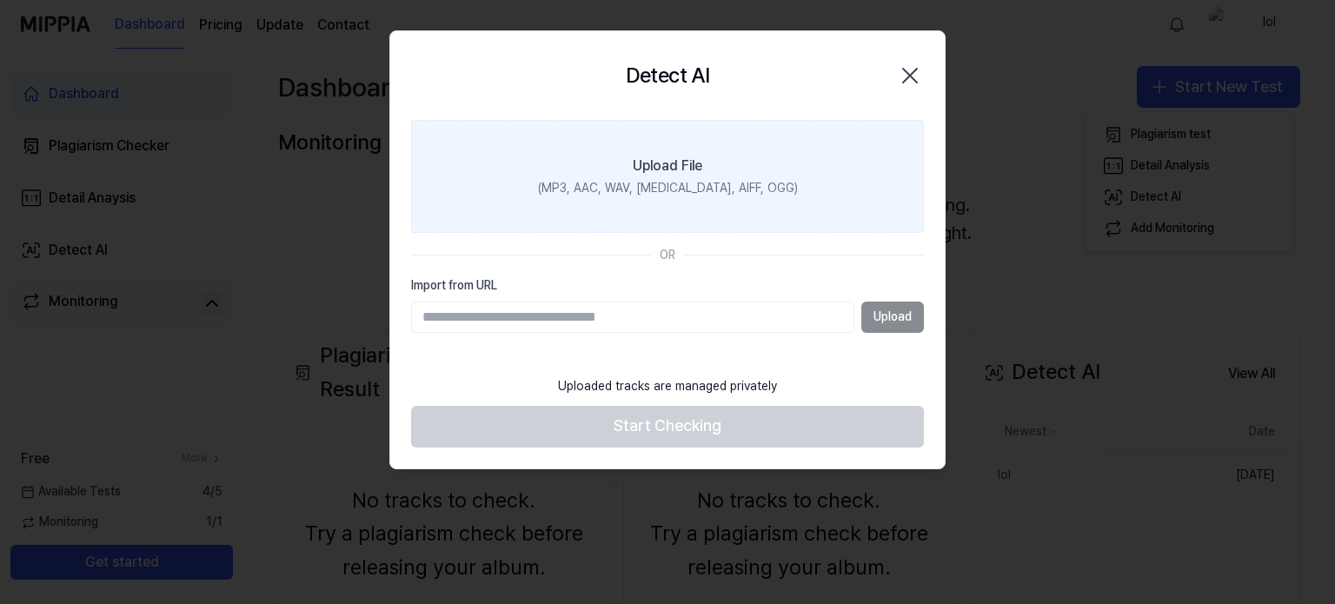
click at [627, 147] on label "Upload File (MP3, AAC, WAV, FLAC, AIFF, OGG)" at bounding box center [667, 176] width 513 height 113
click at [0, 0] on input "Upload File (MP3, AAC, WAV, FLAC, AIFF, OGG)" at bounding box center [0, 0] width 0 height 0
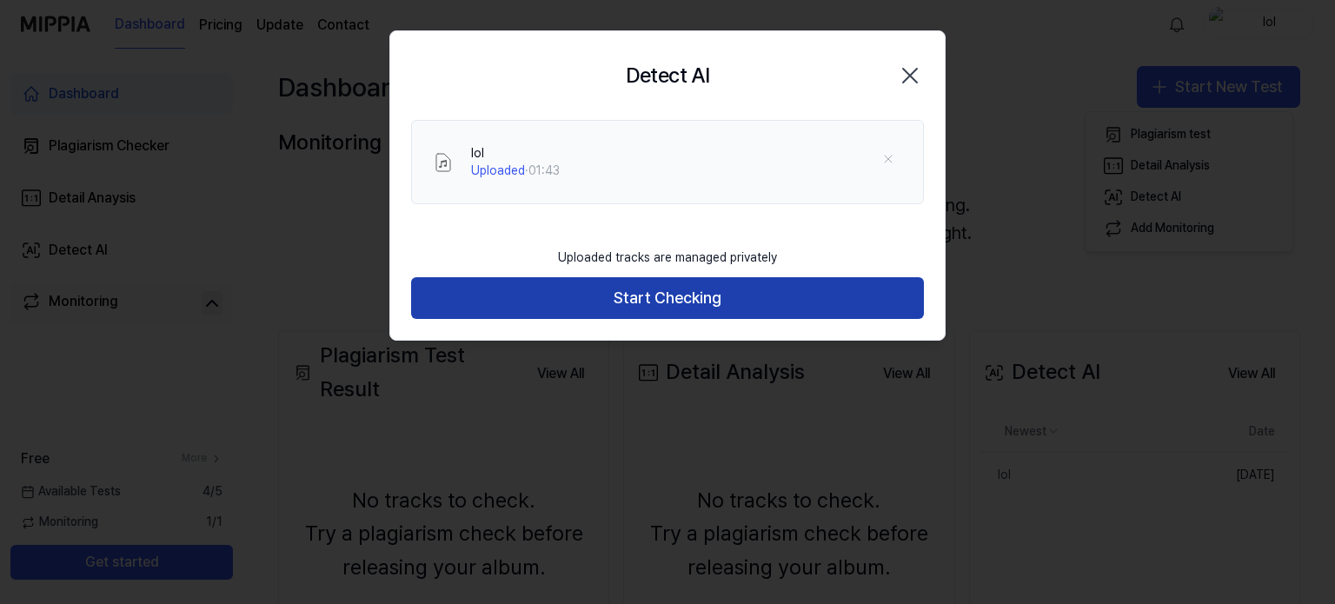
click at [665, 284] on button "Start Checking" at bounding box center [667, 298] width 513 height 42
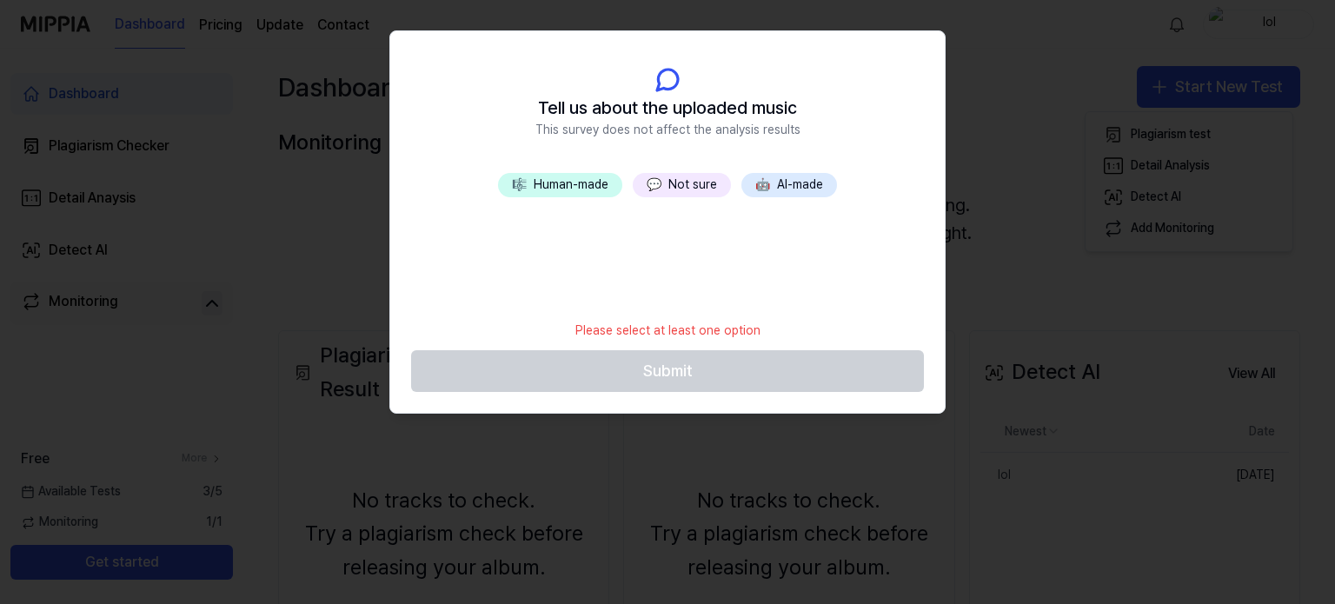
click at [773, 180] on button "🤖 AI-made" at bounding box center [789, 185] width 96 height 24
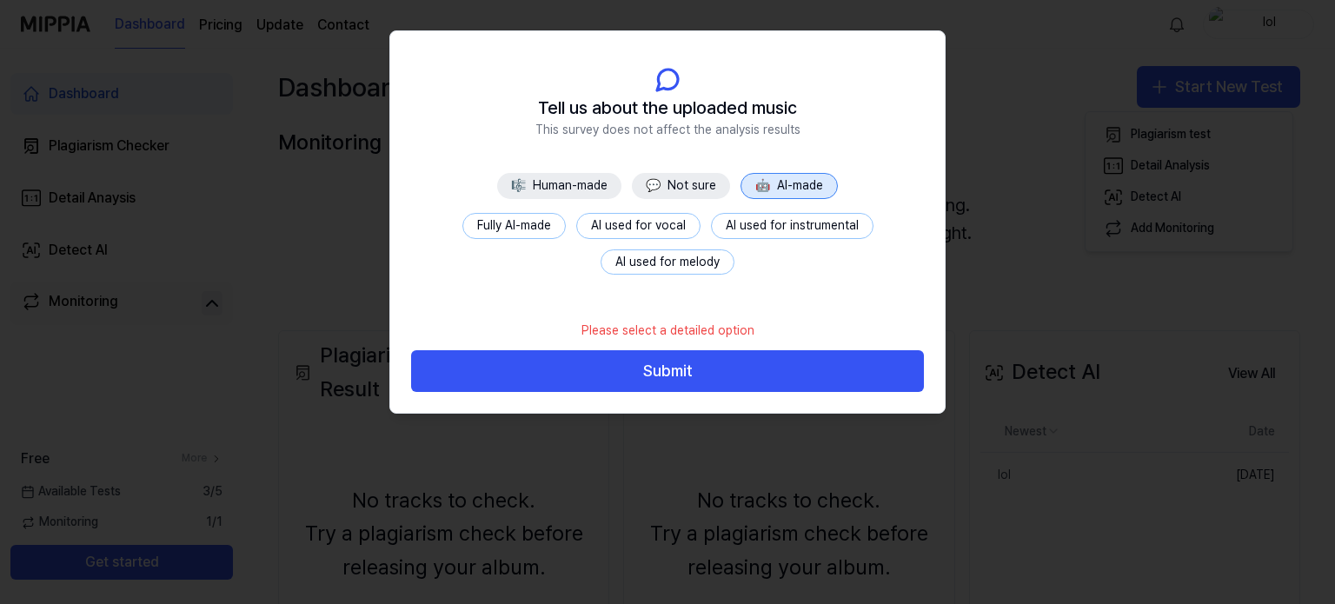
click at [753, 219] on button "AI used for instrumental" at bounding box center [792, 226] width 163 height 26
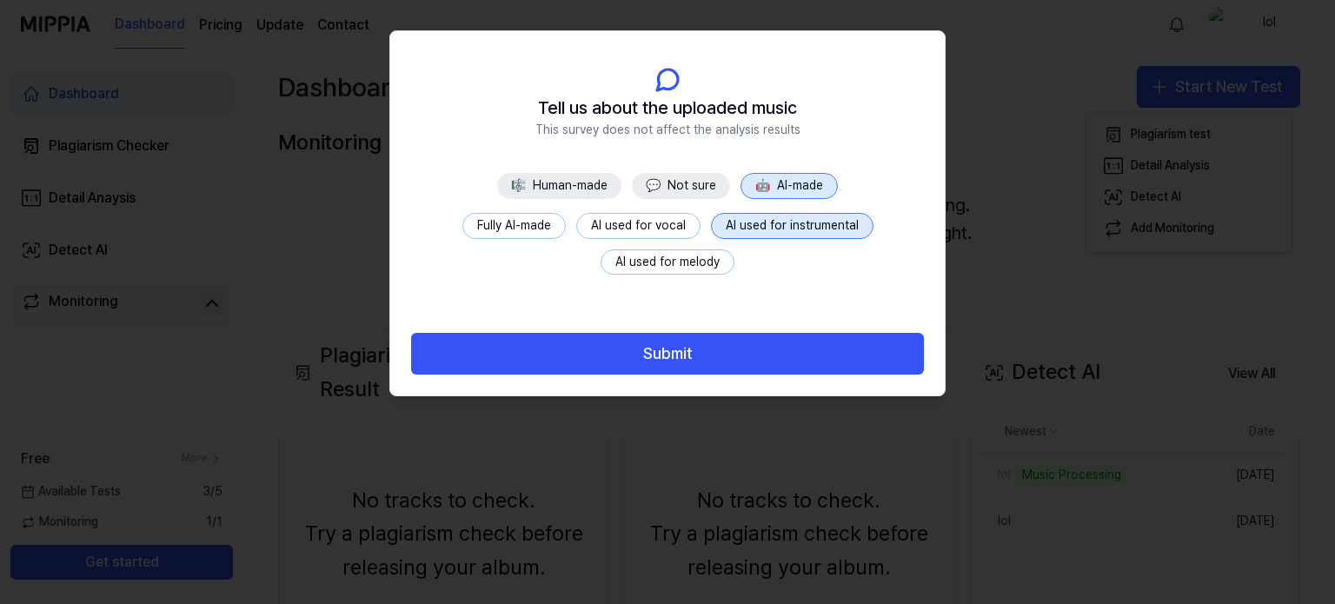
click at [688, 268] on button "AI used for melody" at bounding box center [668, 262] width 134 height 26
click at [801, 223] on button "AI used for instrumental" at bounding box center [792, 226] width 163 height 26
click at [1092, 340] on div at bounding box center [667, 302] width 1335 height 604
click at [594, 179] on button "🎼 Human-made" at bounding box center [559, 186] width 124 height 26
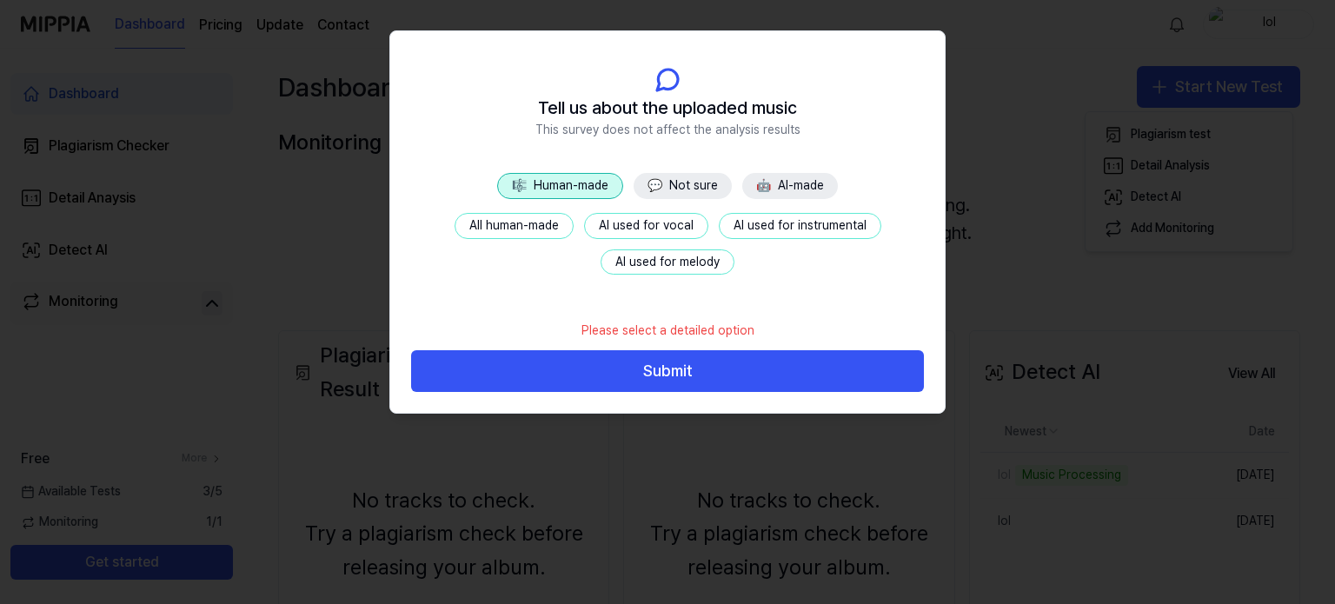
click at [790, 228] on button "AI used for instrumental" at bounding box center [800, 226] width 163 height 26
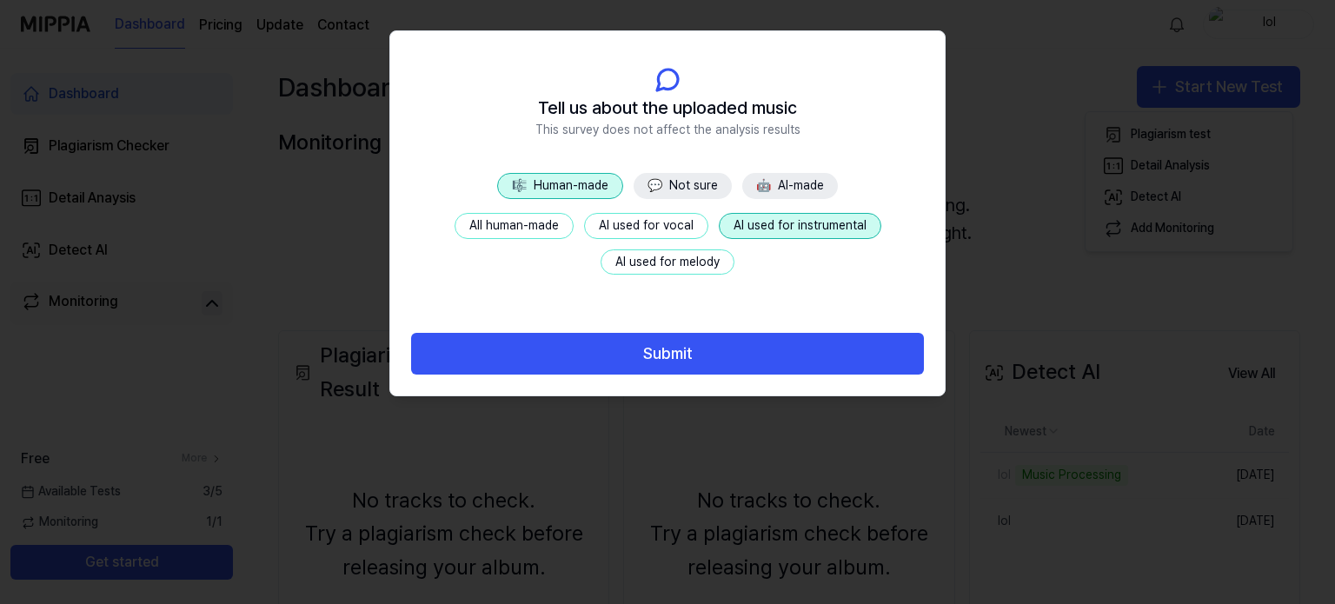
click at [681, 261] on button "AI used for melody" at bounding box center [668, 262] width 134 height 26
click at [775, 231] on button "AI used for instrumental" at bounding box center [800, 226] width 163 height 26
click at [807, 330] on footer "Submit" at bounding box center [667, 343] width 513 height 63
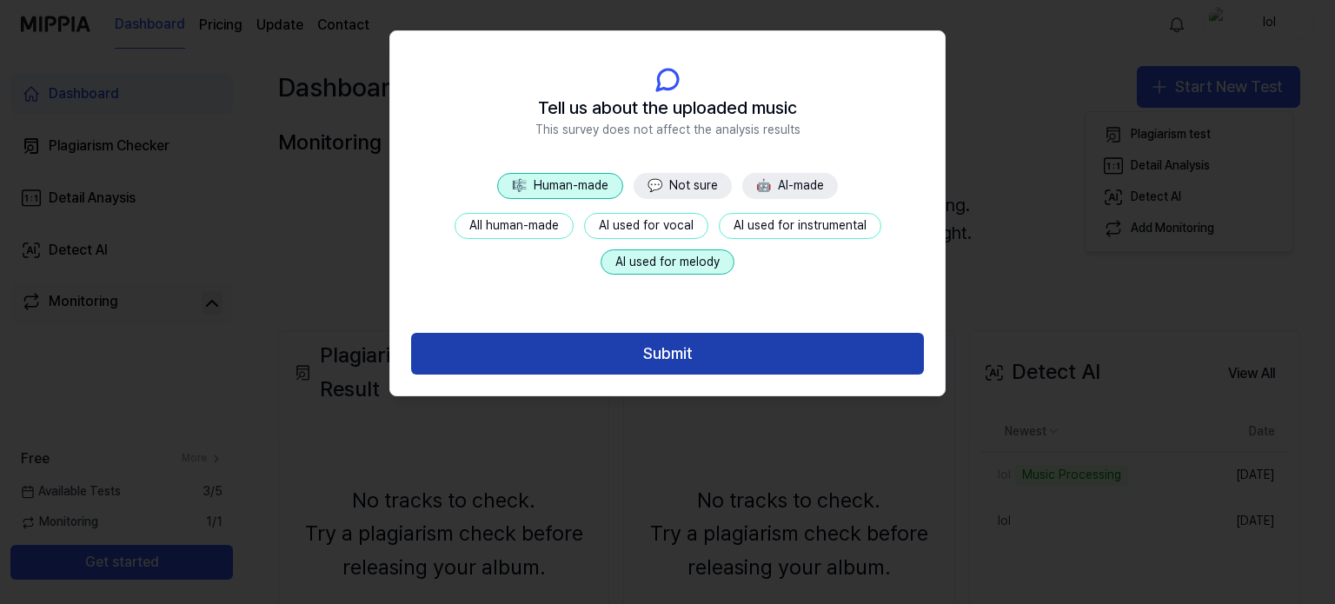
click at [810, 342] on button "Submit" at bounding box center [667, 354] width 513 height 42
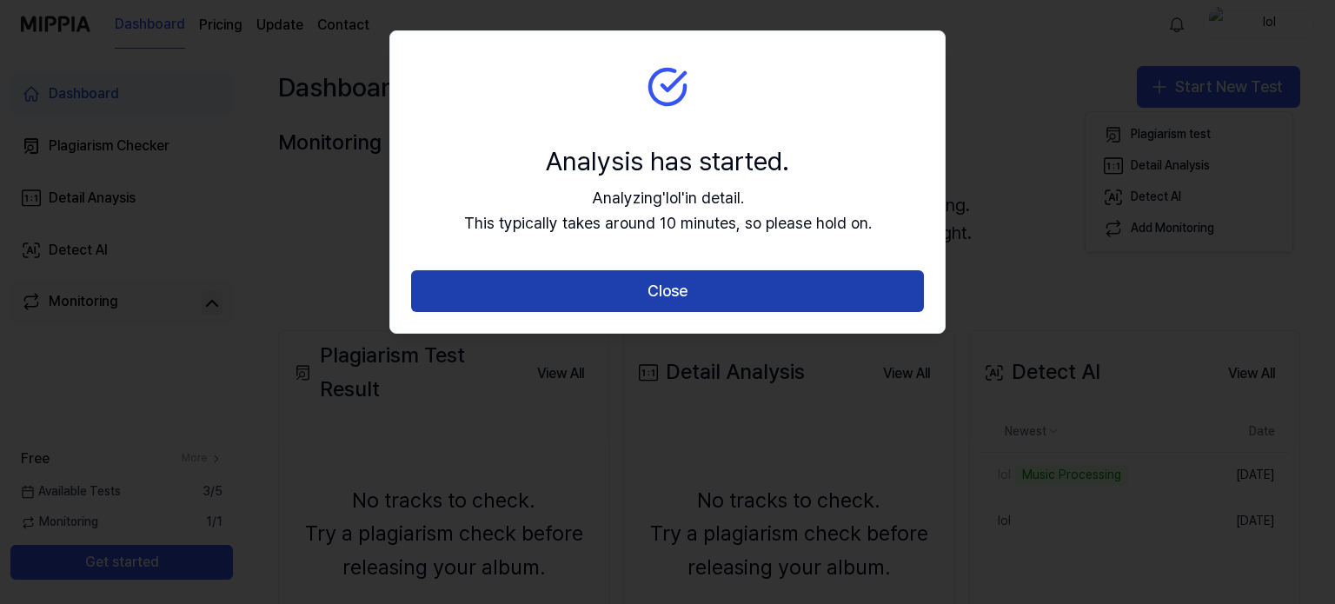
click at [849, 299] on button "Close" at bounding box center [667, 291] width 513 height 42
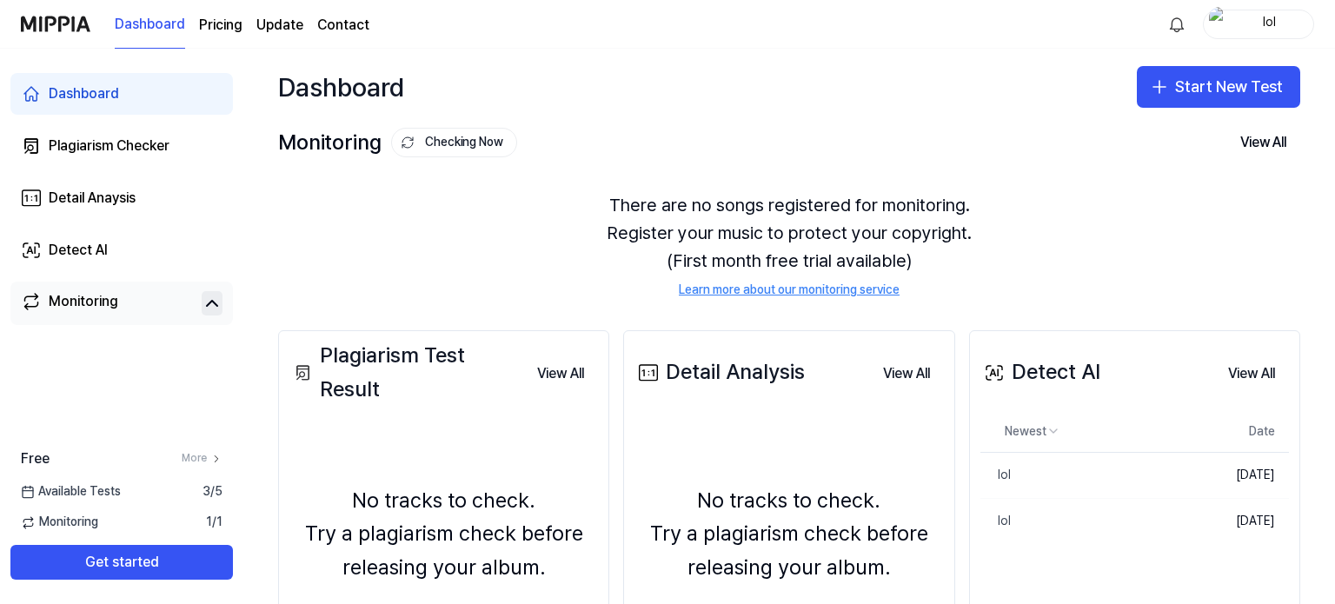
click at [968, 173] on div "There are no songs registered for monitoring. Register your music to protect yo…" at bounding box center [789, 245] width 1022 height 150
